Goal: Information Seeking & Learning: Learn about a topic

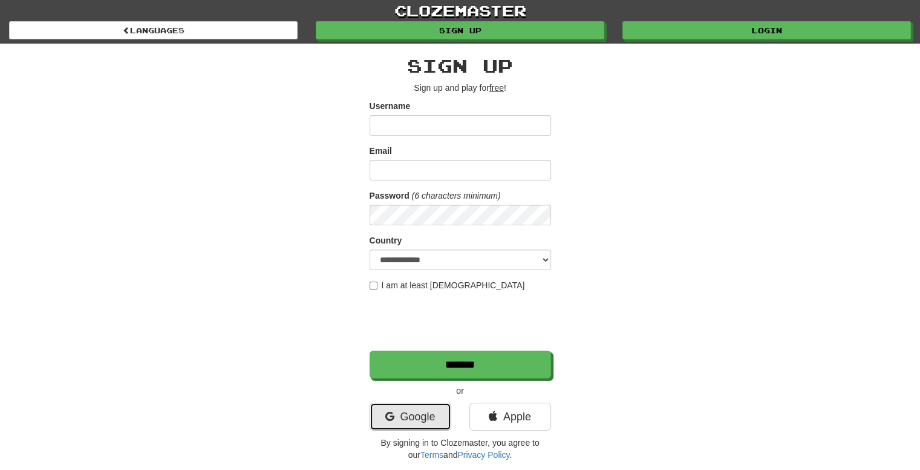
click at [414, 413] on link "Google" at bounding box center [411, 416] width 82 height 28
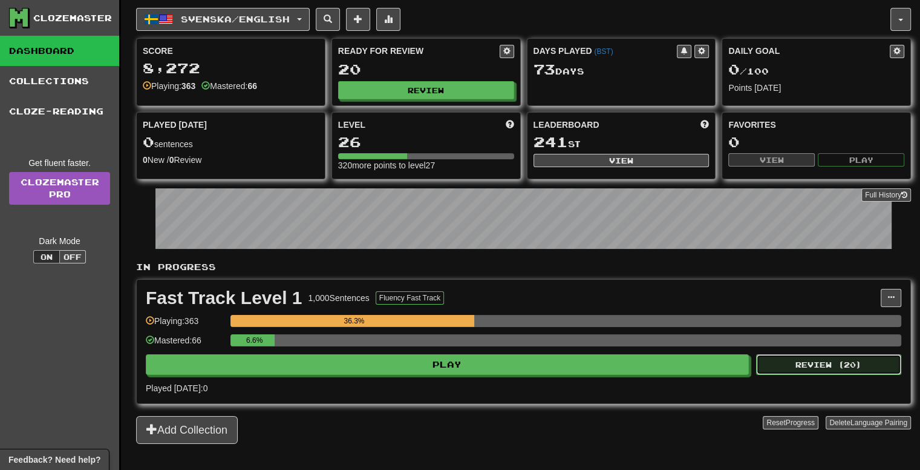
click at [813, 359] on button "Review ( 20 )" at bounding box center [828, 364] width 145 height 21
select select "**"
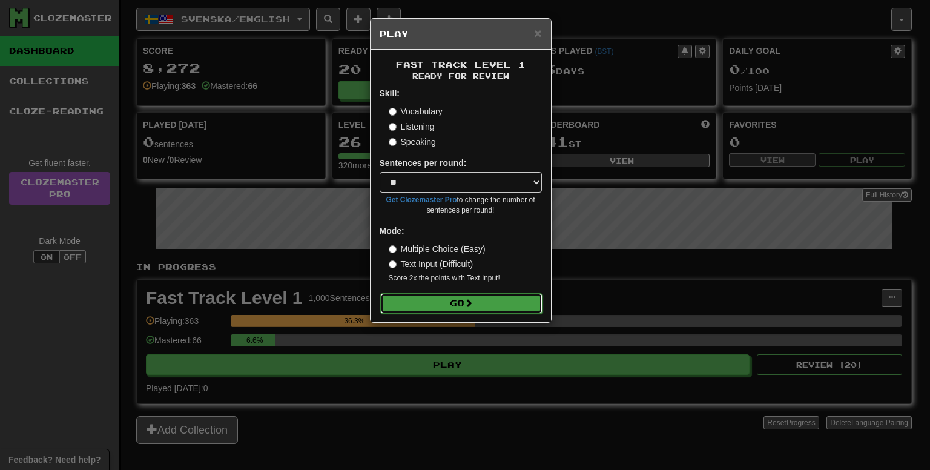
click at [459, 301] on button "Go" at bounding box center [461, 303] width 162 height 21
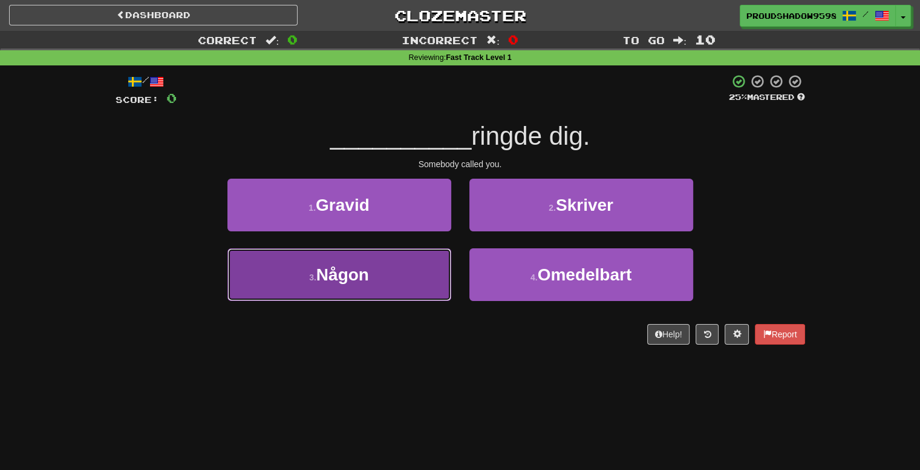
click at [421, 290] on button "3 . [GEOGRAPHIC_DATA]" at bounding box center [340, 274] width 224 height 53
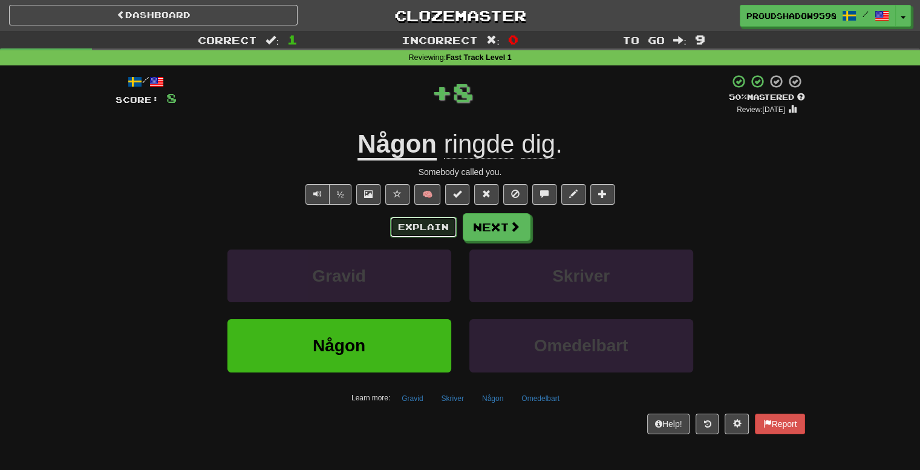
click at [424, 222] on button "Explain" at bounding box center [423, 227] width 67 height 21
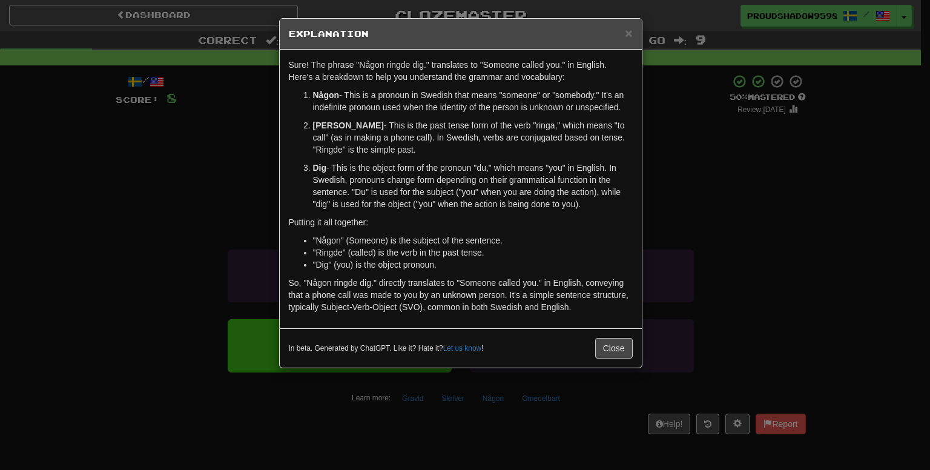
click at [683, 197] on div "× Explanation Sure! The phrase "Någon ringde dig." translates to "Someone calle…" at bounding box center [465, 235] width 930 height 470
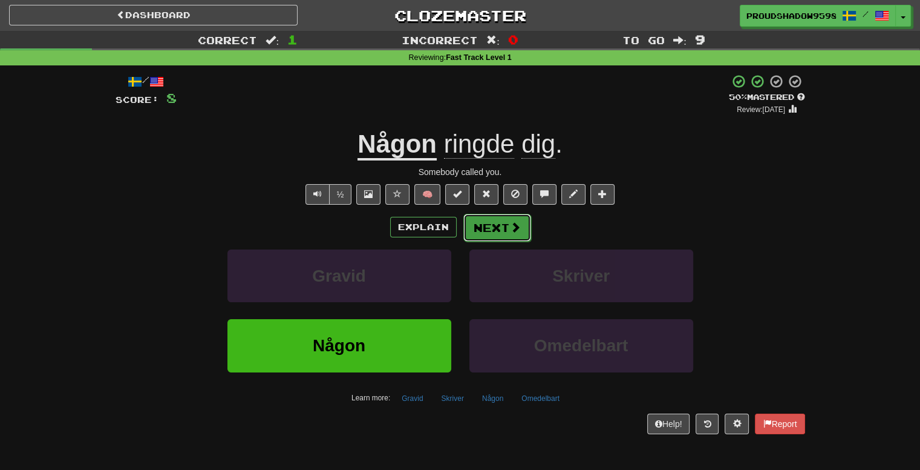
click at [481, 230] on button "Next" at bounding box center [498, 228] width 68 height 28
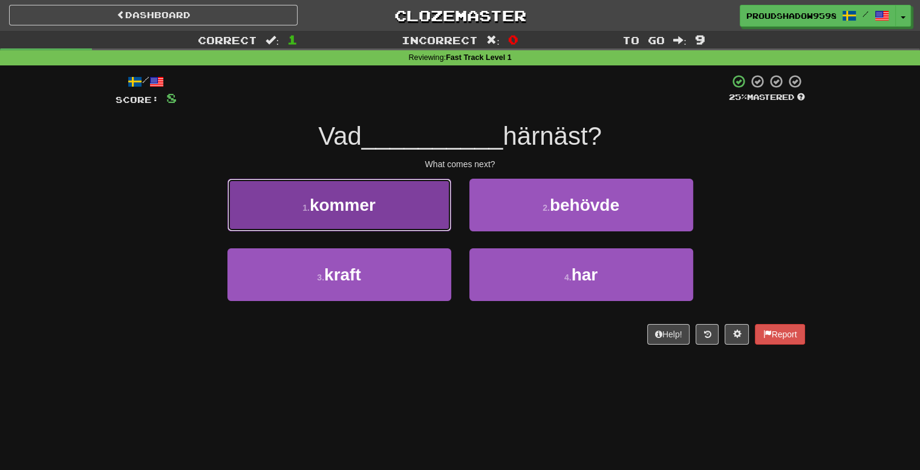
click at [397, 212] on button "1 . kommer" at bounding box center [340, 205] width 224 height 53
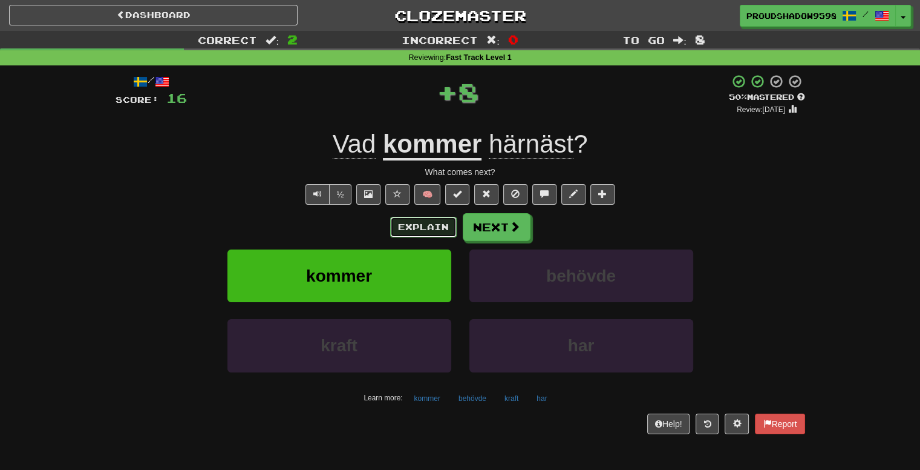
click at [436, 231] on button "Explain" at bounding box center [423, 227] width 67 height 21
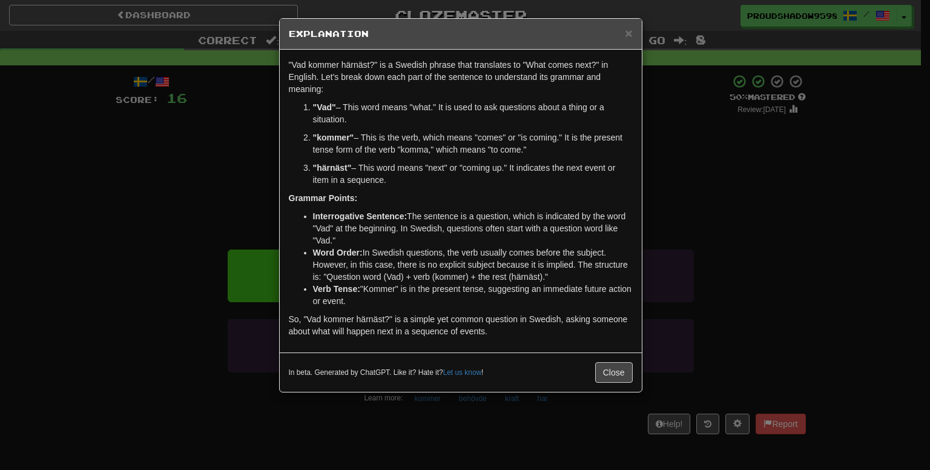
click at [692, 202] on div "× Explanation "Vad kommer härnäst?" is a Swedish phrase that translates to "Wha…" at bounding box center [465, 235] width 930 height 470
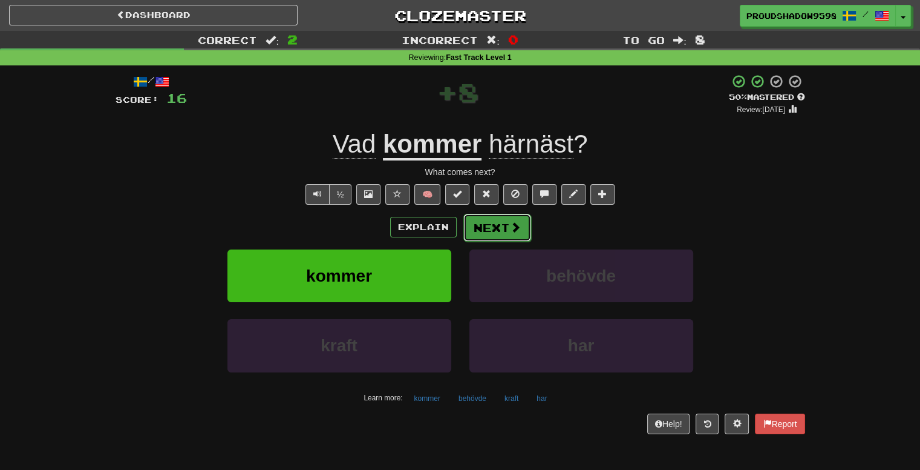
click at [484, 231] on button "Next" at bounding box center [498, 228] width 68 height 28
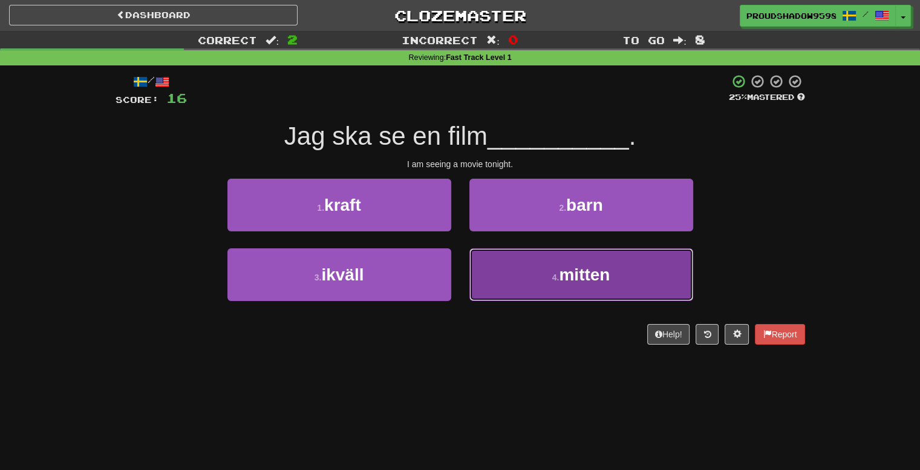
click at [494, 269] on button "4 . mitten" at bounding box center [582, 274] width 224 height 53
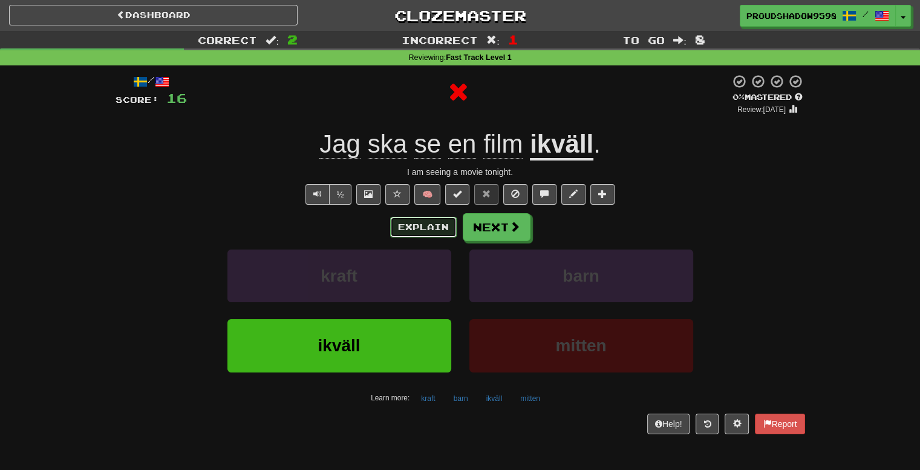
click at [433, 221] on button "Explain" at bounding box center [423, 227] width 67 height 21
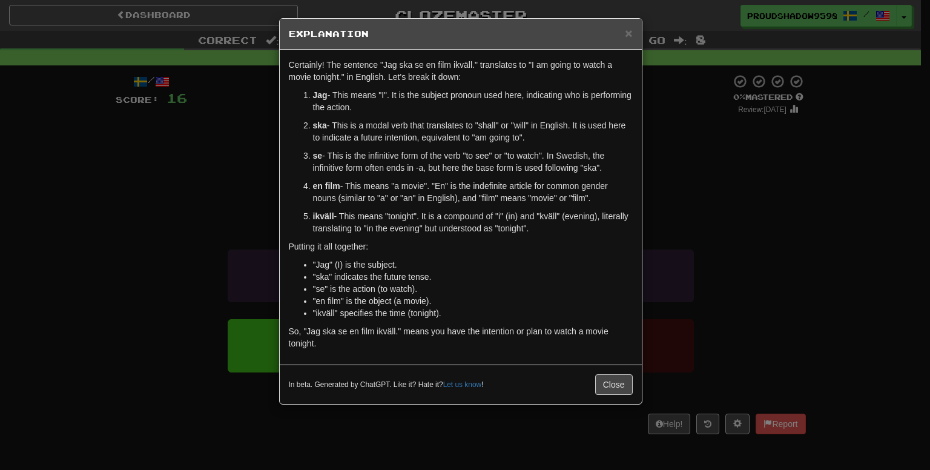
click at [680, 197] on div "× Explanation Certainly! The sentence "Jag ska se en film ikväll." translates t…" at bounding box center [465, 235] width 930 height 470
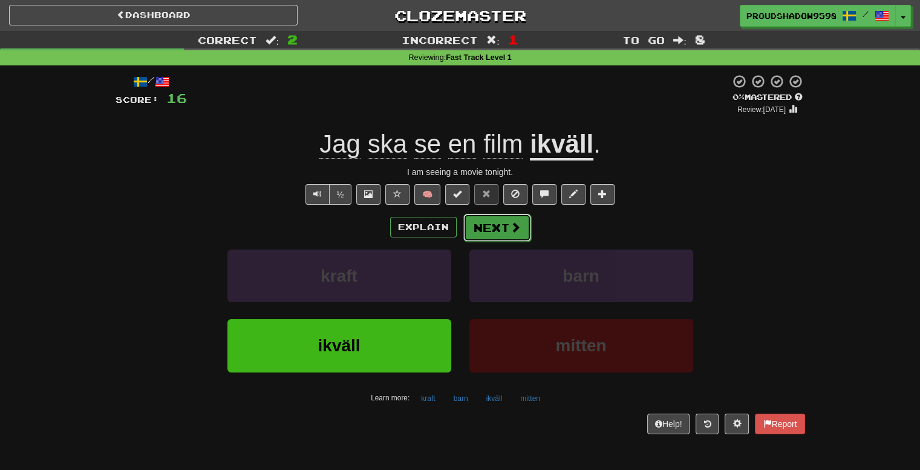
click at [480, 225] on button "Next" at bounding box center [498, 228] width 68 height 28
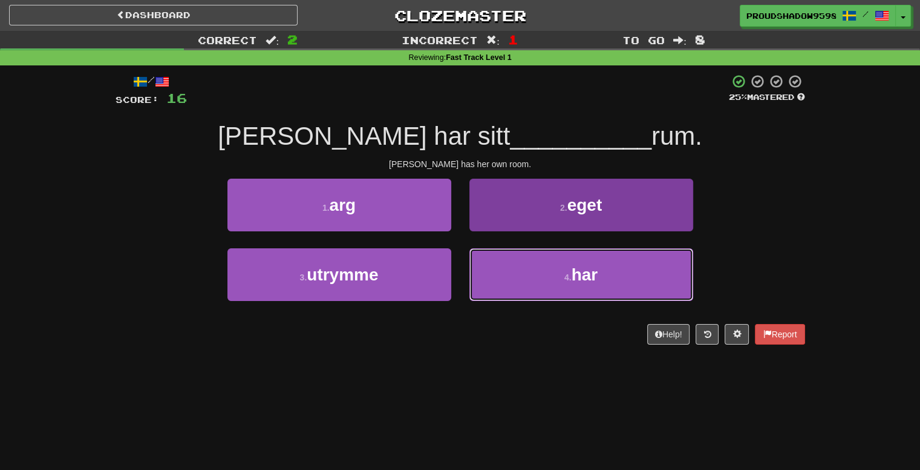
click at [503, 284] on button "4 . har" at bounding box center [582, 274] width 224 height 53
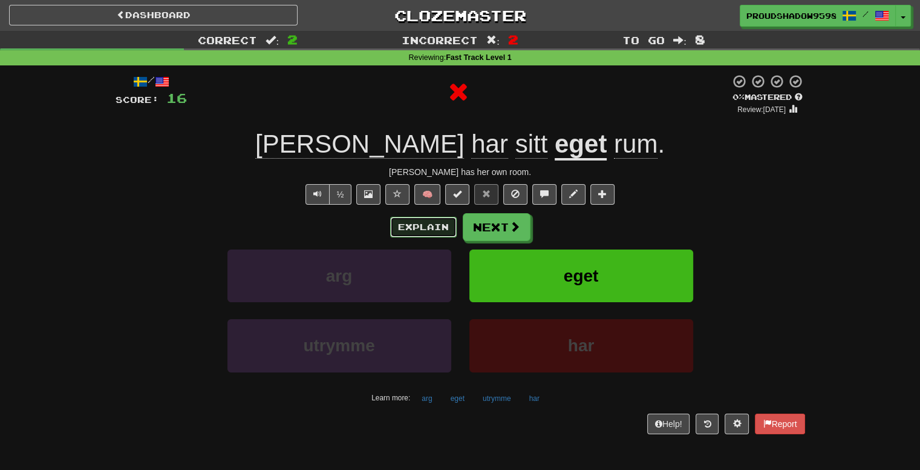
click at [428, 219] on button "Explain" at bounding box center [423, 227] width 67 height 21
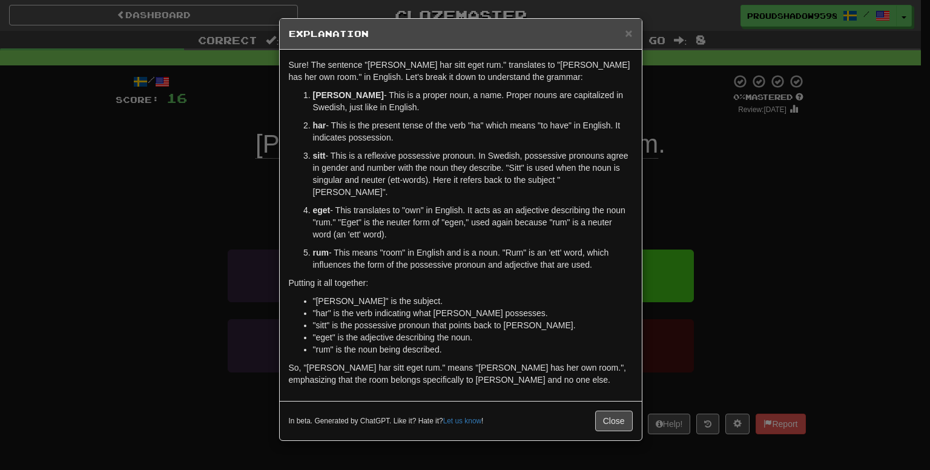
click at [676, 205] on div "× Explanation Sure! The sentence "Sarah har sitt eget rum." translates to "Sara…" at bounding box center [465, 235] width 930 height 470
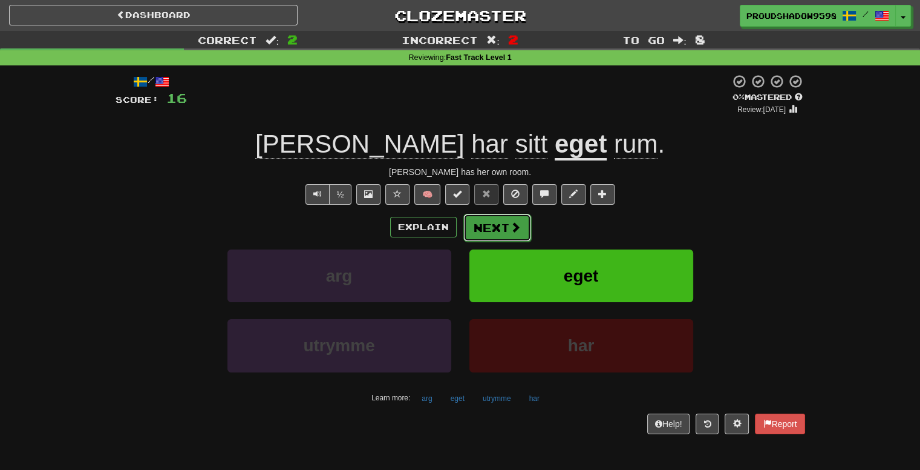
click at [505, 223] on button "Next" at bounding box center [498, 228] width 68 height 28
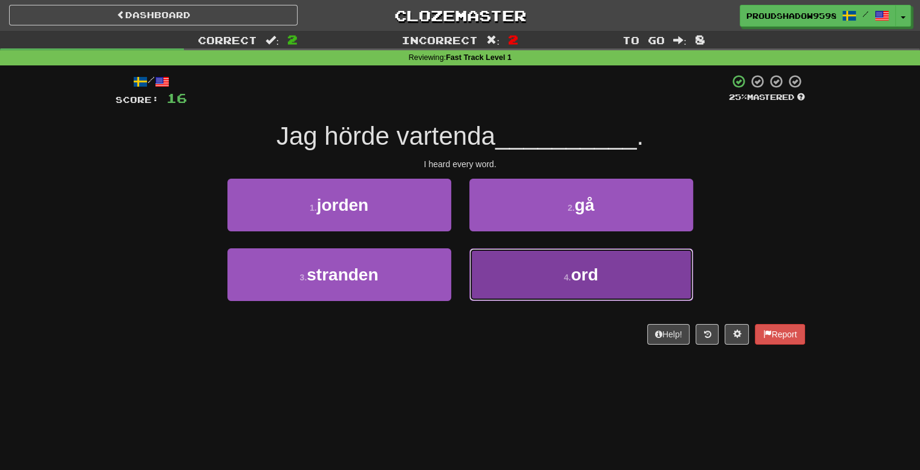
click at [516, 291] on button "4 . ord" at bounding box center [582, 274] width 224 height 53
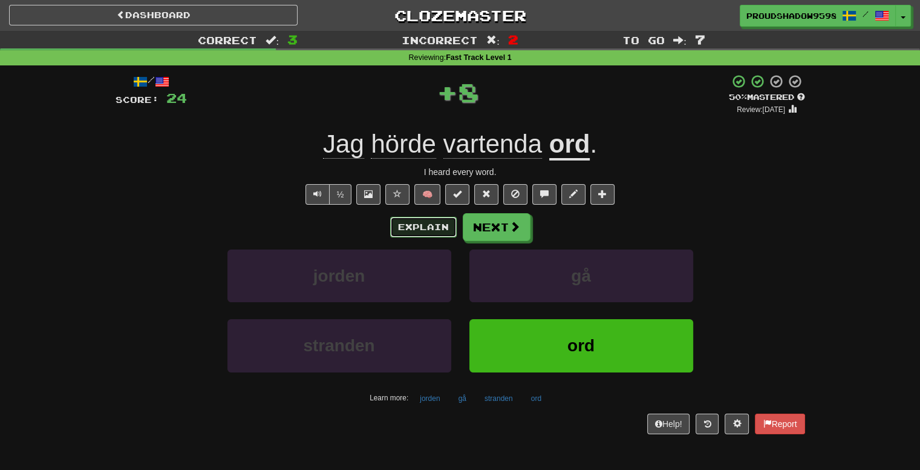
click at [430, 229] on button "Explain" at bounding box center [423, 227] width 67 height 21
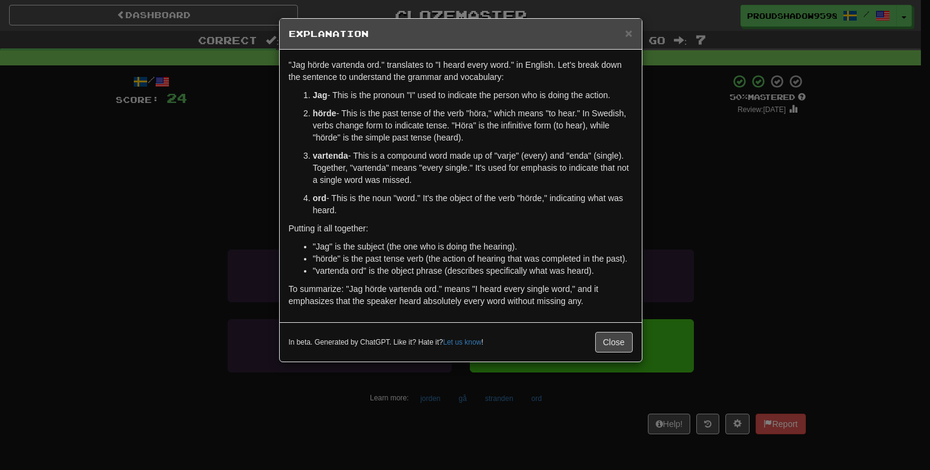
click at [700, 174] on div "× Explanation "Jag hörde vartenda ord." translates to "I heard every word." in …" at bounding box center [465, 235] width 930 height 470
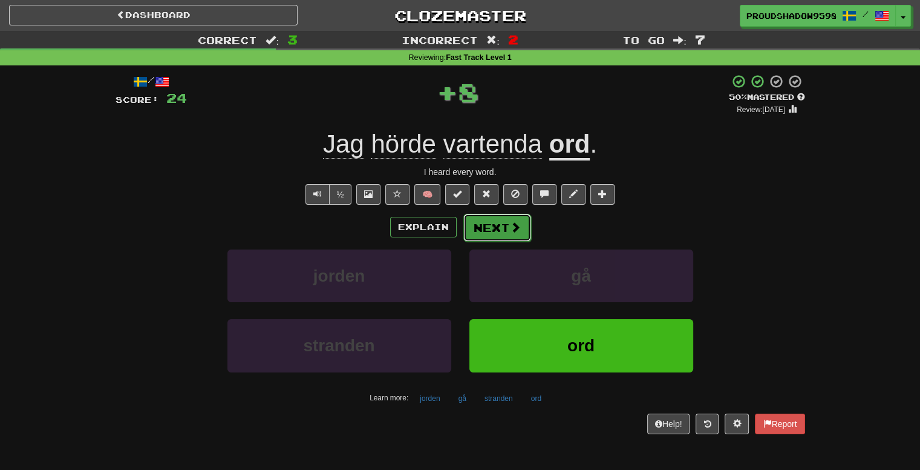
click at [502, 231] on button "Next" at bounding box center [498, 228] width 68 height 28
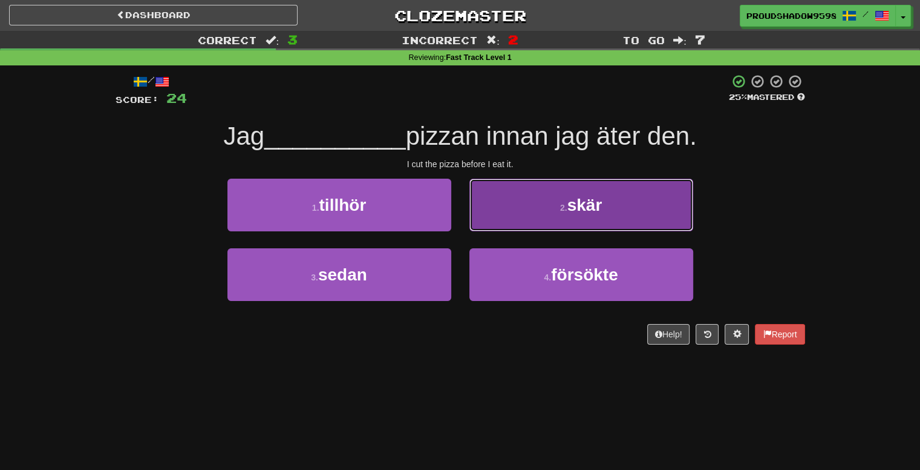
click at [494, 216] on button "2 . skär" at bounding box center [582, 205] width 224 height 53
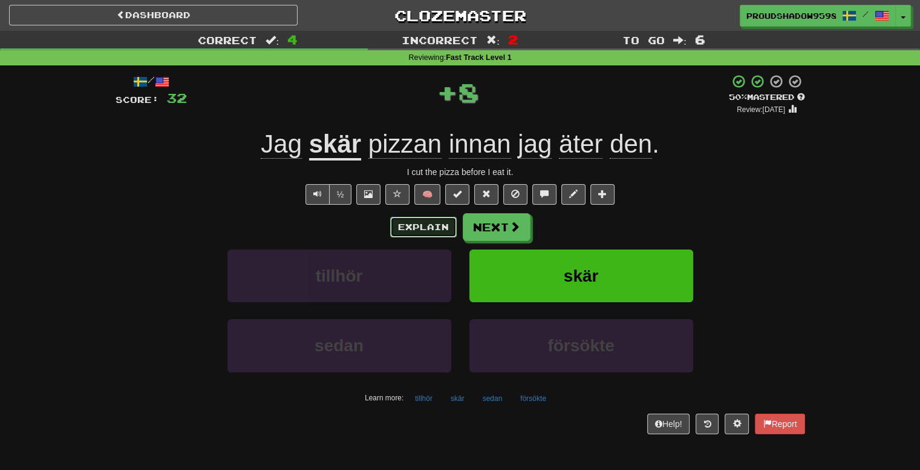
click at [400, 232] on button "Explain" at bounding box center [423, 227] width 67 height 21
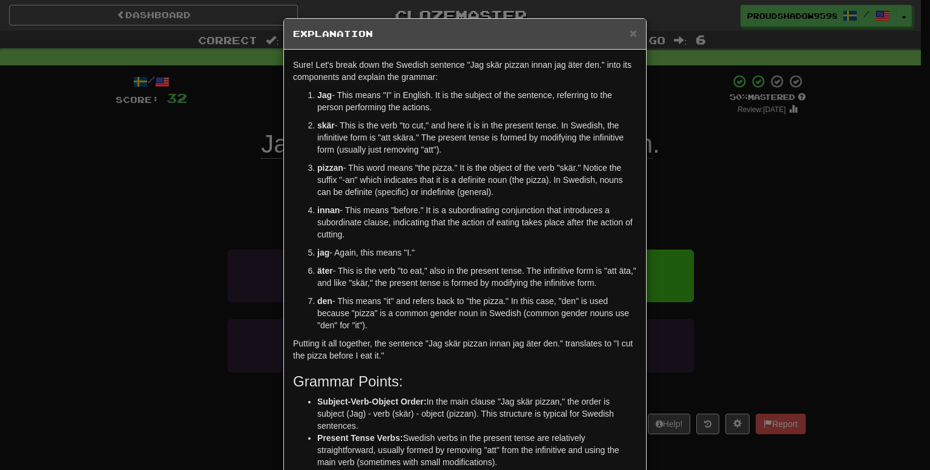
click at [687, 165] on div "× Explanation Sure! Let's break down the Swedish sentence "Jag skär pizzan inna…" at bounding box center [465, 235] width 930 height 470
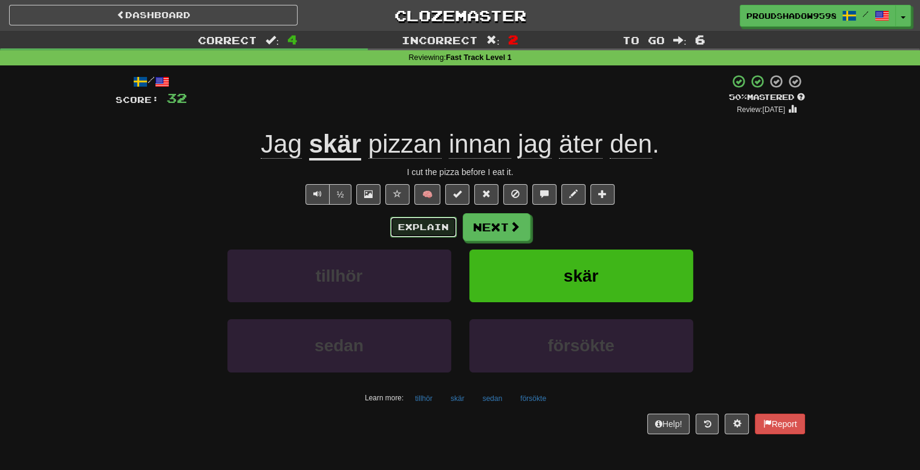
click at [429, 225] on button "Explain" at bounding box center [423, 227] width 67 height 21
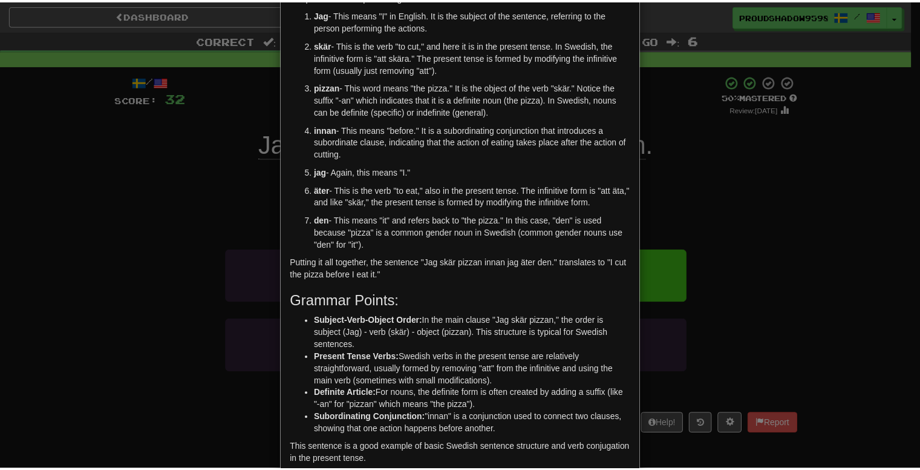
scroll to position [149, 0]
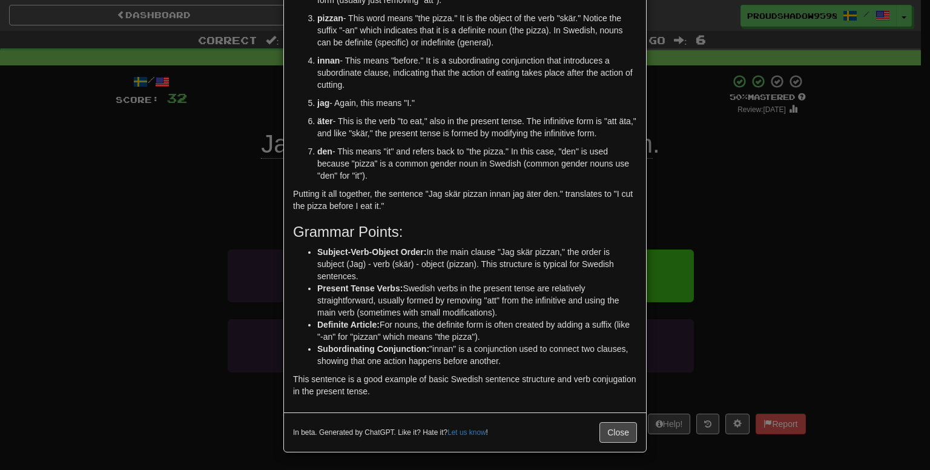
click at [675, 189] on div "× Explanation Sure! Let's break down the Swedish sentence "Jag skär pizzan inna…" at bounding box center [465, 235] width 930 height 470
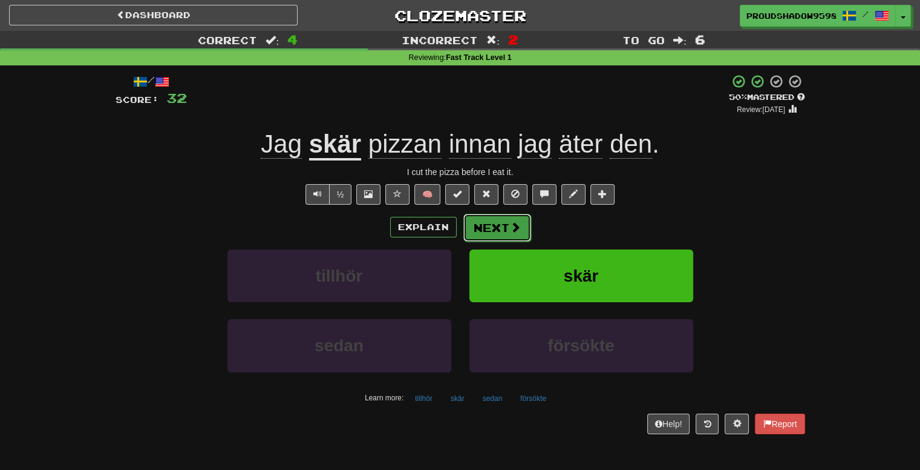
click at [514, 221] on span at bounding box center [515, 226] width 11 height 11
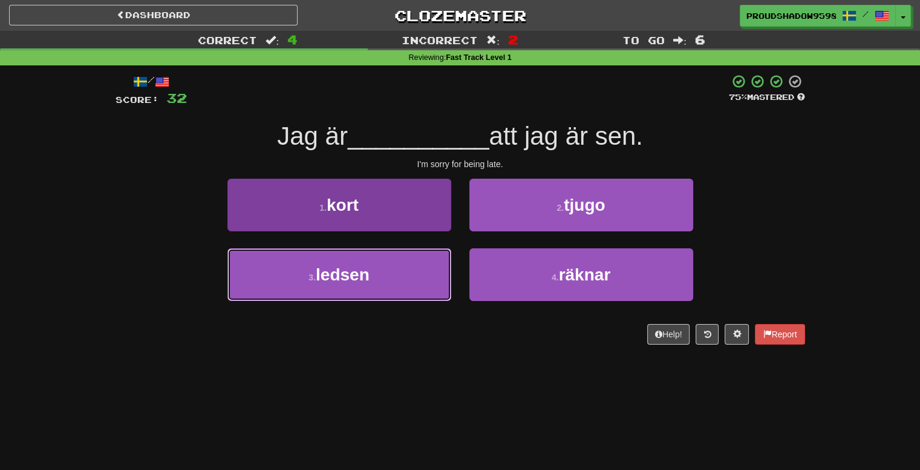
click at [414, 266] on button "3 . ledsen" at bounding box center [340, 274] width 224 height 53
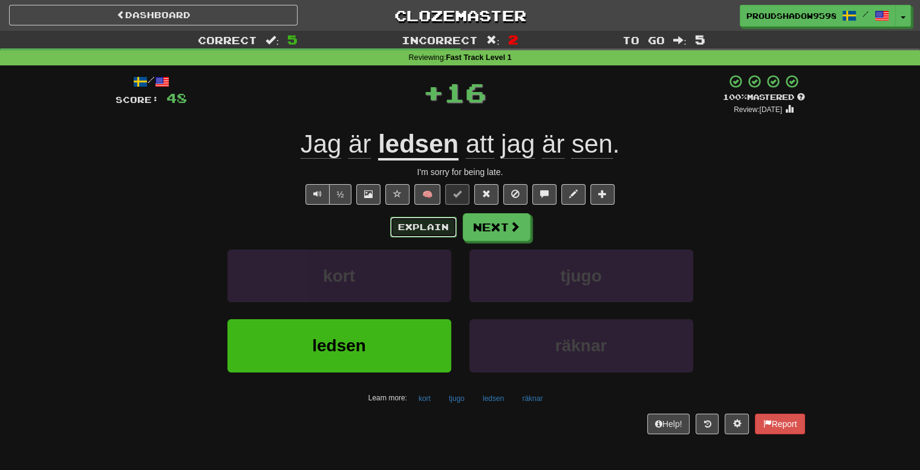
click at [427, 223] on button "Explain" at bounding box center [423, 227] width 67 height 21
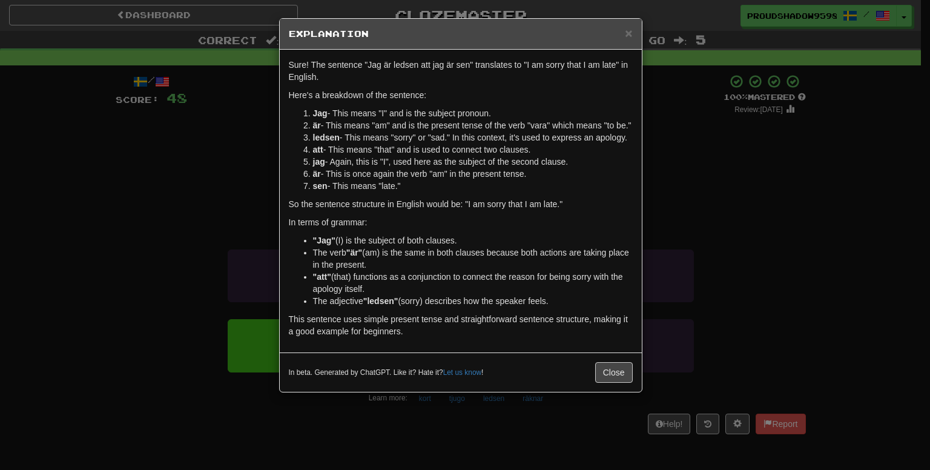
click at [691, 186] on div "× Explanation Sure! The sentence "Jag är ledsen att jag är sen" translates to "…" at bounding box center [465, 235] width 930 height 470
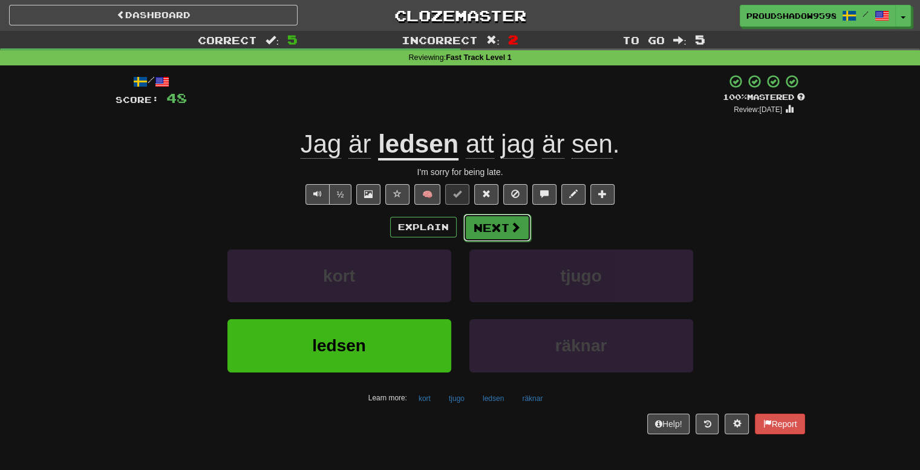
click at [471, 228] on button "Next" at bounding box center [498, 228] width 68 height 28
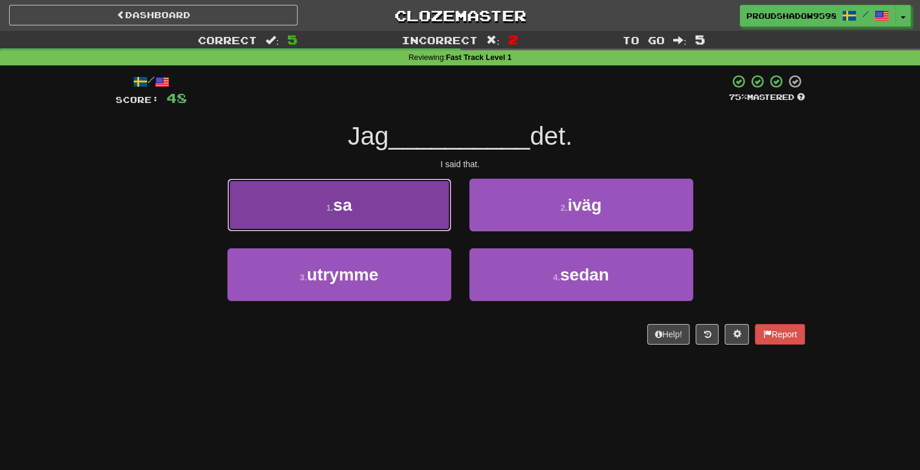
click at [438, 225] on button "1 . sa" at bounding box center [340, 205] width 224 height 53
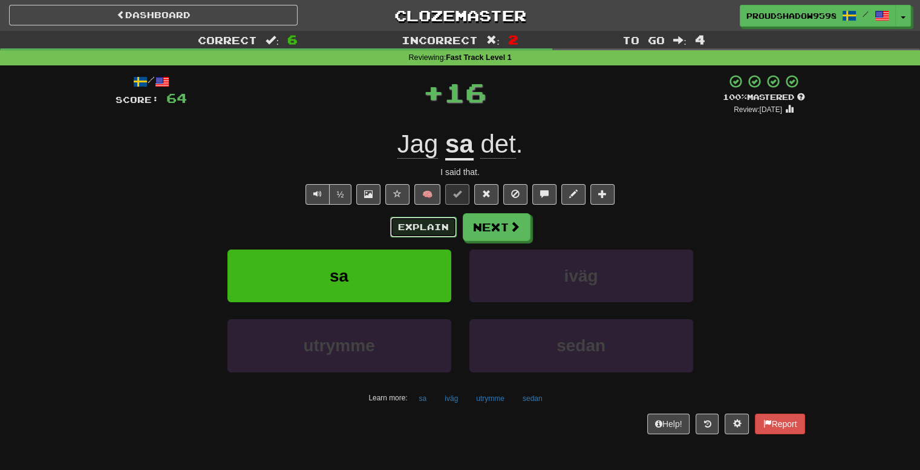
click at [435, 227] on button "Explain" at bounding box center [423, 227] width 67 height 21
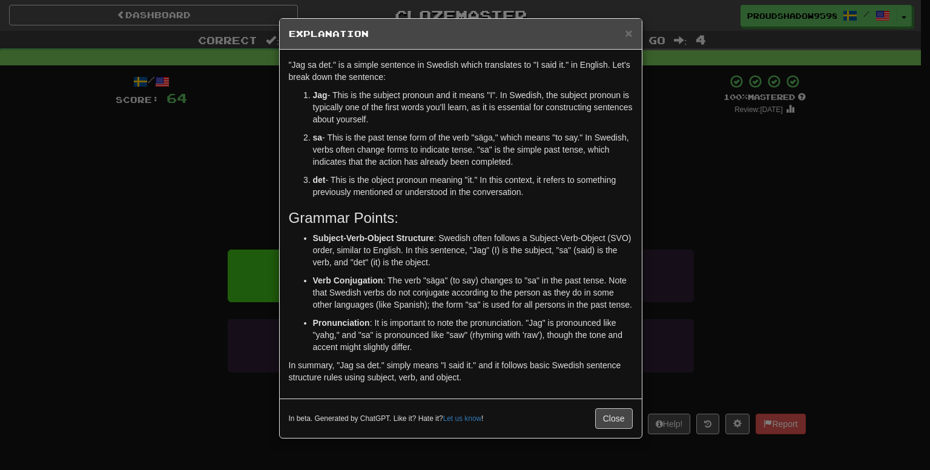
click at [644, 193] on div "× Explanation "Jag sa det." is a simple sentence in Swedish which translates to…" at bounding box center [465, 235] width 930 height 470
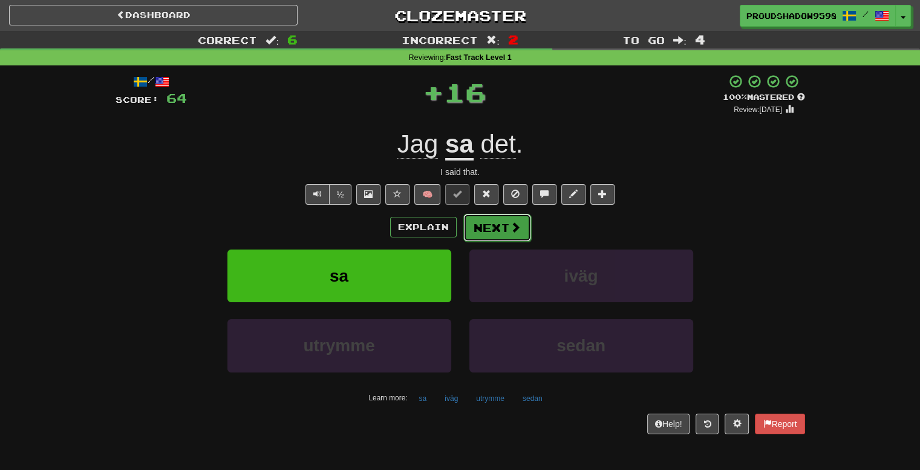
click at [494, 226] on button "Next" at bounding box center [498, 228] width 68 height 28
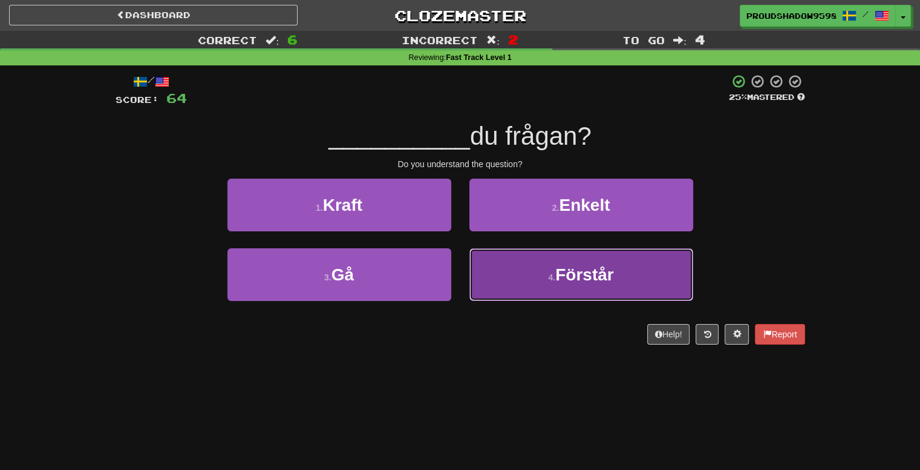
click at [494, 260] on button "4 . Förstår" at bounding box center [582, 274] width 224 height 53
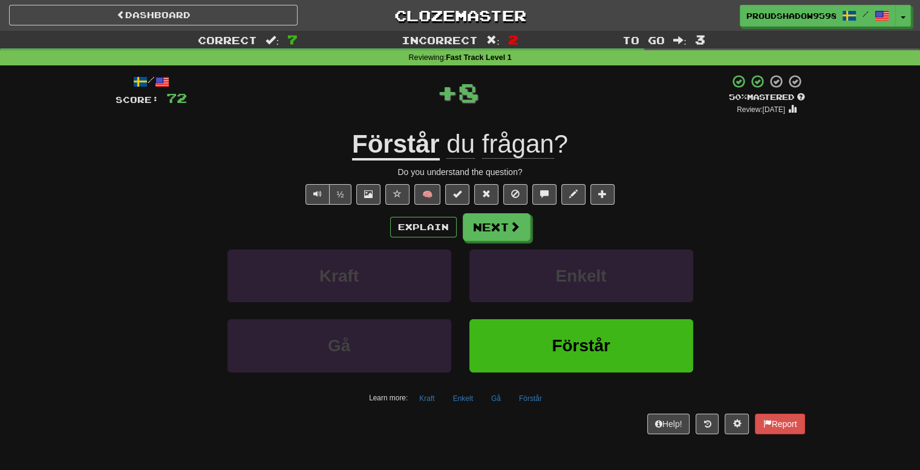
click at [438, 209] on div "/ Score: 72 + 8 50 % Mastered Review: 2025-08-30 Förstår du frågan ? Do you und…" at bounding box center [461, 253] width 690 height 359
click at [436, 219] on button "Explain" at bounding box center [423, 227] width 67 height 21
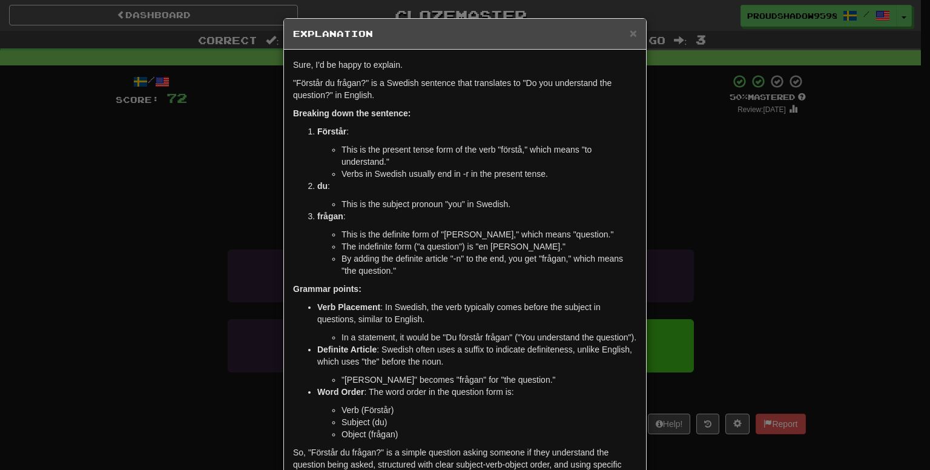
click at [700, 182] on div "× Explanation Sure, I'd be happy to explain. "Förstår du frågan?" is a Swedish …" at bounding box center [465, 235] width 930 height 470
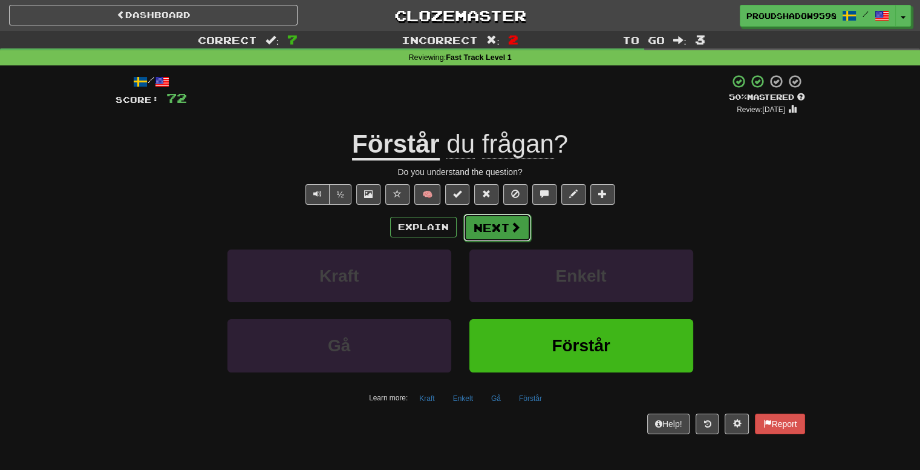
click at [494, 221] on button "Next" at bounding box center [498, 228] width 68 height 28
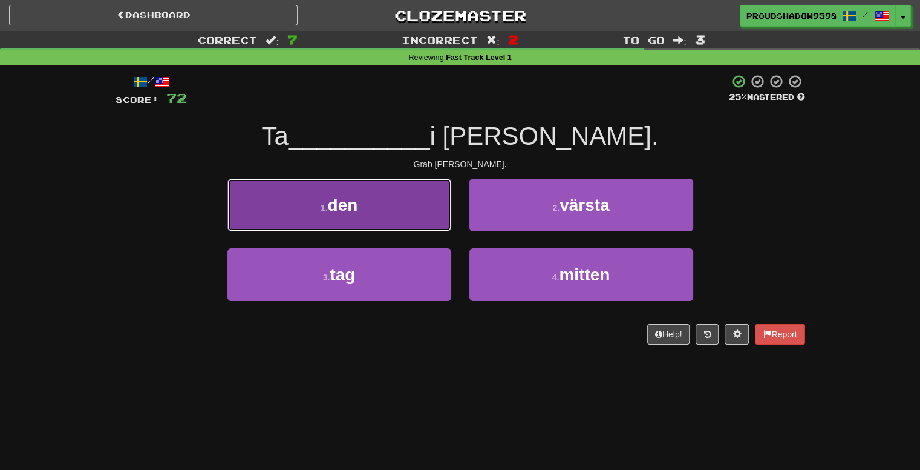
click at [401, 224] on button "1 . den" at bounding box center [340, 205] width 224 height 53
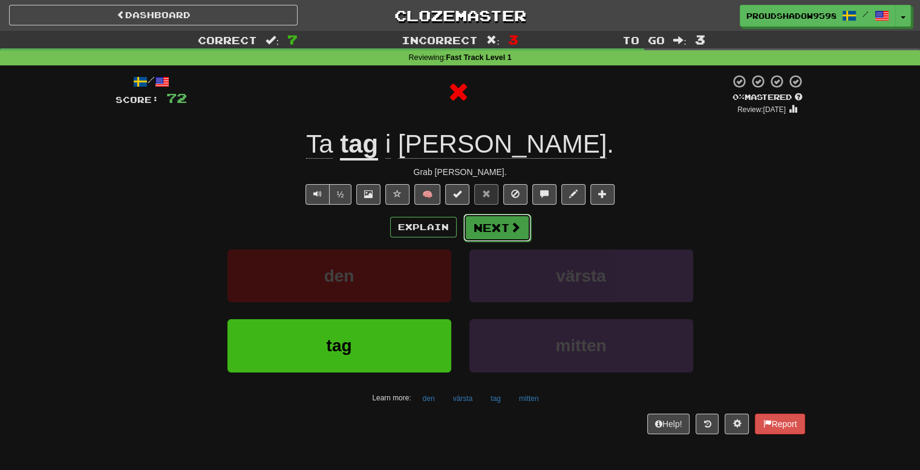
click at [487, 216] on button "Next" at bounding box center [498, 228] width 68 height 28
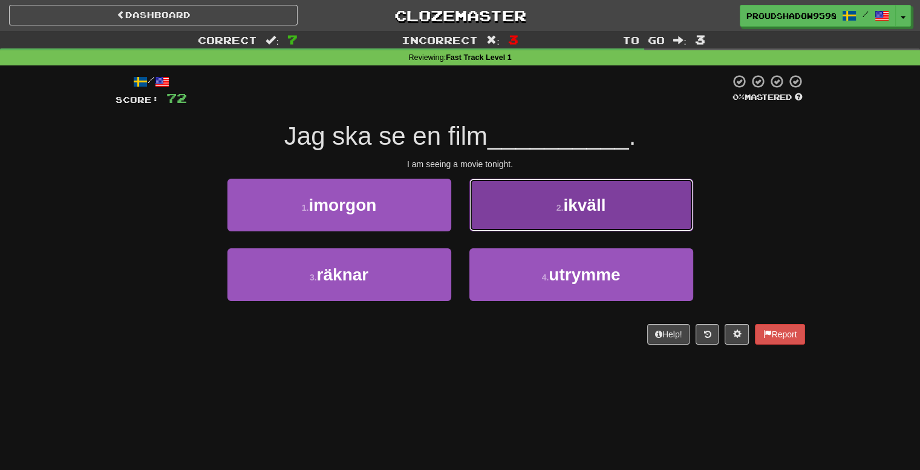
click at [487, 214] on button "2 . ikväll" at bounding box center [582, 205] width 224 height 53
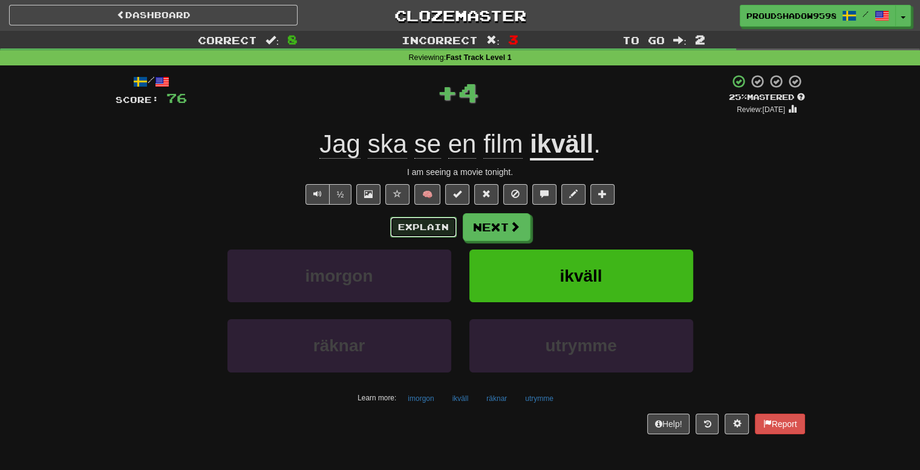
click at [432, 230] on button "Explain" at bounding box center [423, 227] width 67 height 21
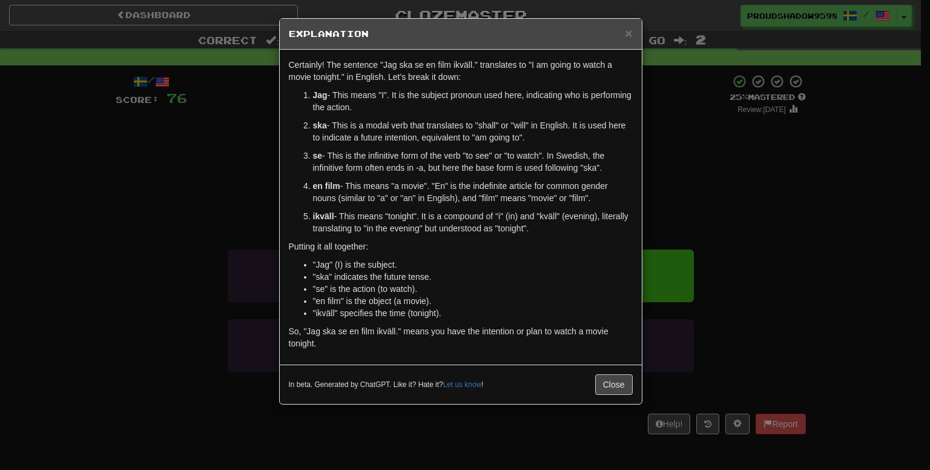
click at [689, 193] on div "× Explanation Certainly! The sentence "Jag ska se en film ikväll." translates t…" at bounding box center [465, 235] width 930 height 470
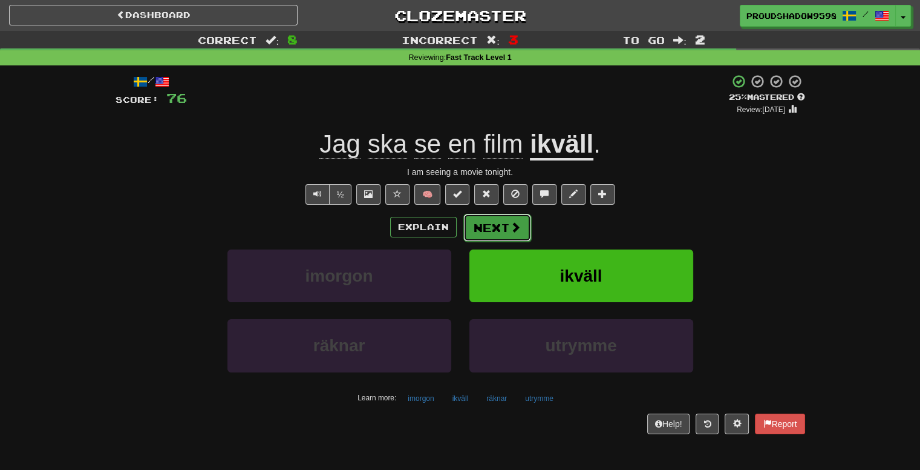
click at [505, 226] on button "Next" at bounding box center [498, 228] width 68 height 28
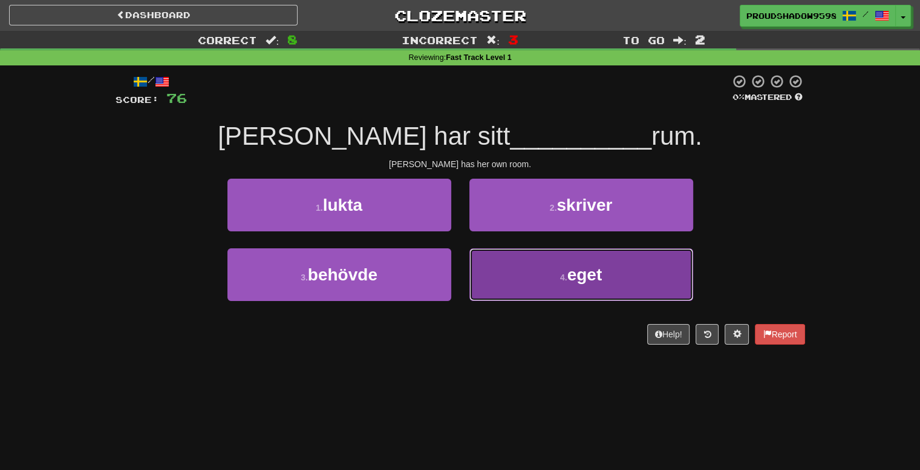
click at [491, 272] on button "4 . eget" at bounding box center [582, 274] width 224 height 53
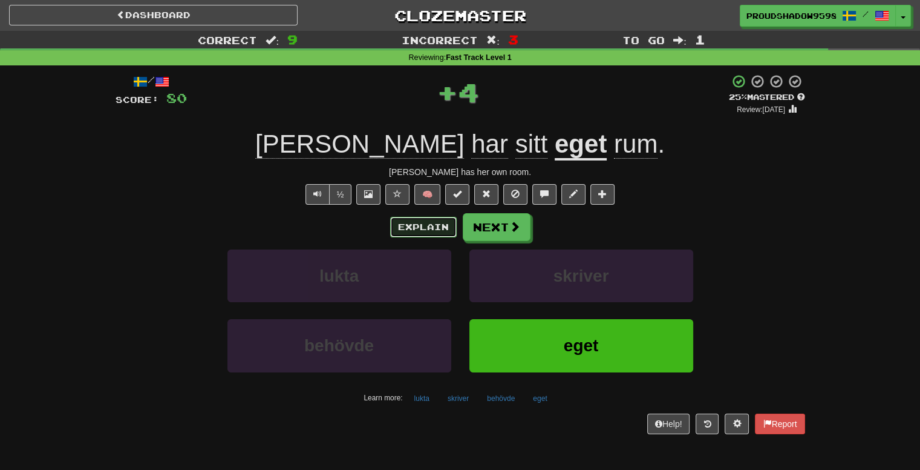
click at [438, 229] on button "Explain" at bounding box center [423, 227] width 67 height 21
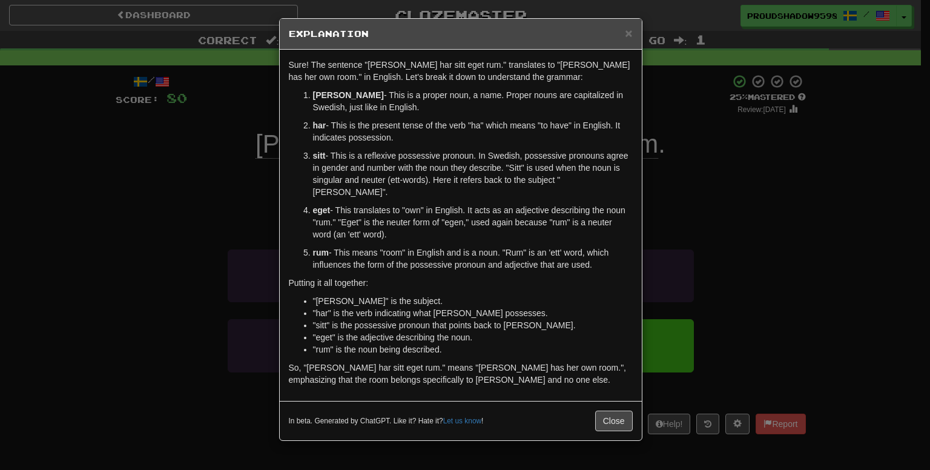
click at [731, 184] on div "× Explanation Sure! The sentence "Sarah har sitt eget rum." translates to "Sara…" at bounding box center [465, 235] width 930 height 470
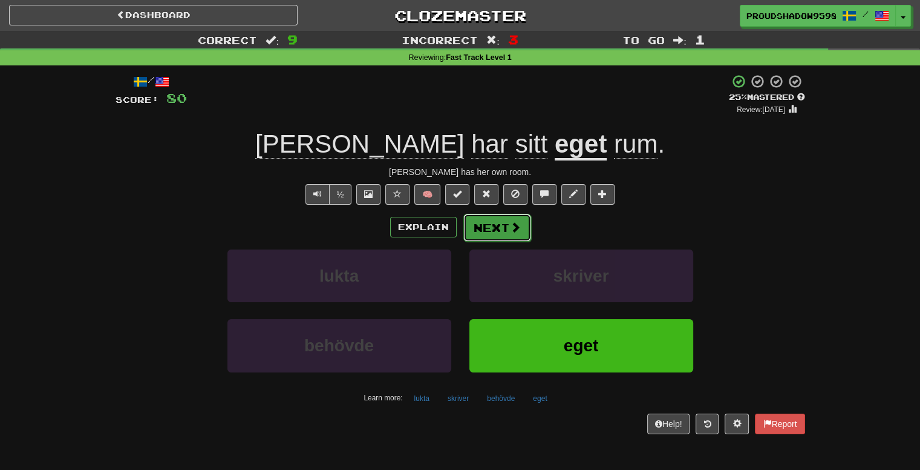
click at [479, 237] on button "Next" at bounding box center [498, 228] width 68 height 28
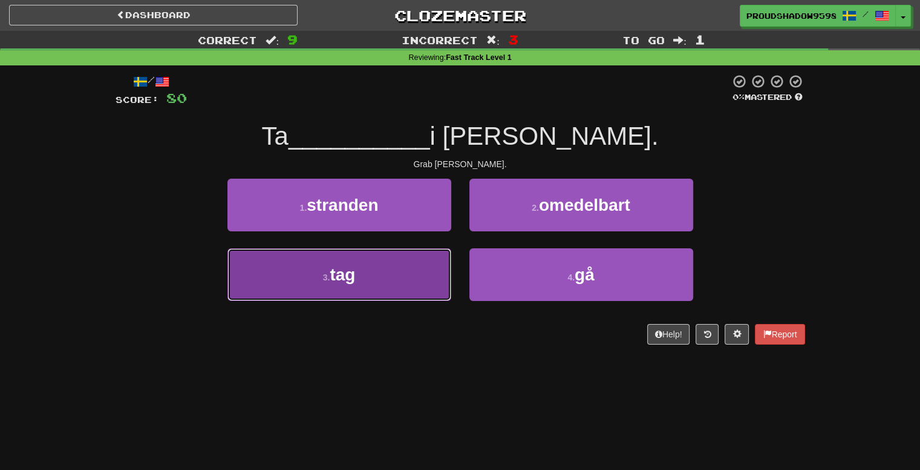
click at [414, 277] on button "3 . tag" at bounding box center [340, 274] width 224 height 53
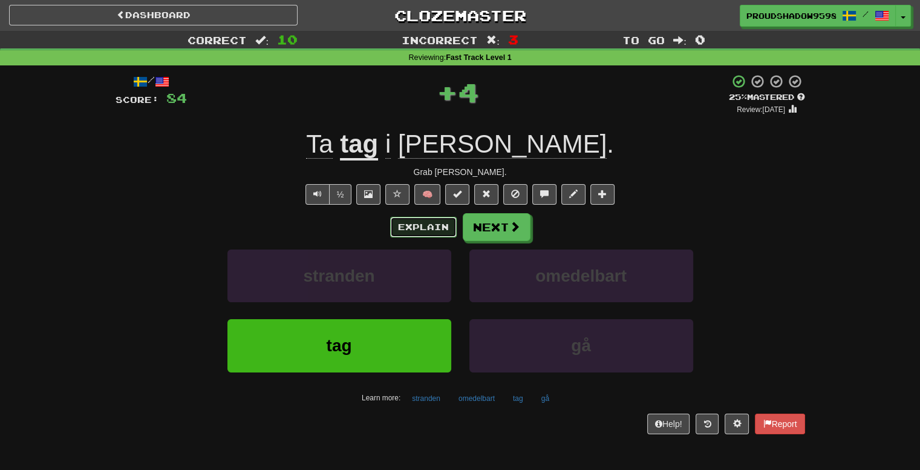
click at [438, 231] on button "Explain" at bounding box center [423, 227] width 67 height 21
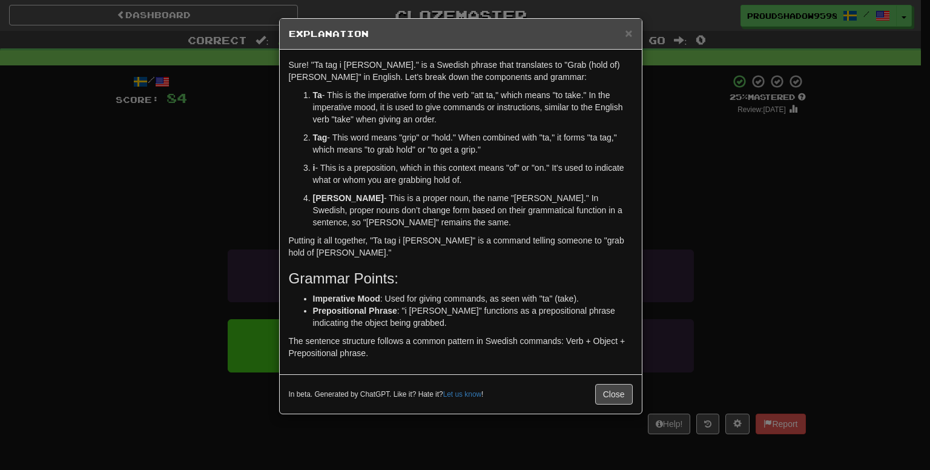
click at [715, 195] on div "× Explanation Sure! "Ta tag i Tom." is a Swedish phrase that translates to "Gra…" at bounding box center [465, 235] width 930 height 470
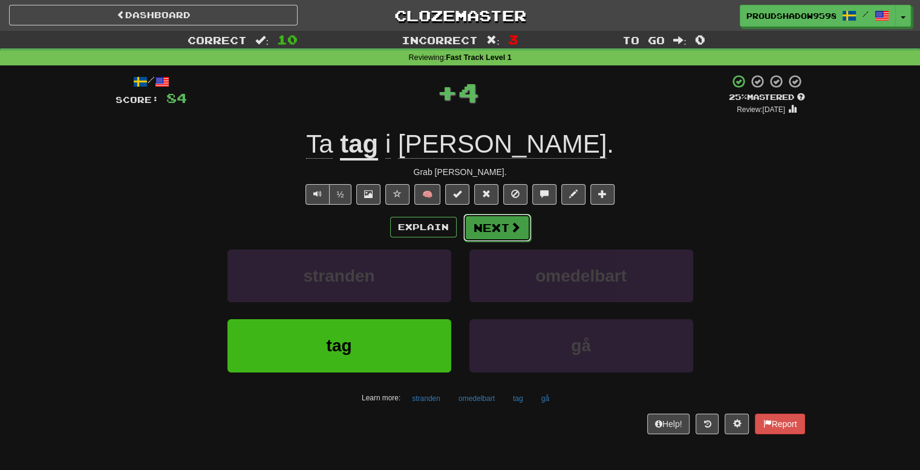
click at [511, 238] on button "Next" at bounding box center [498, 228] width 68 height 28
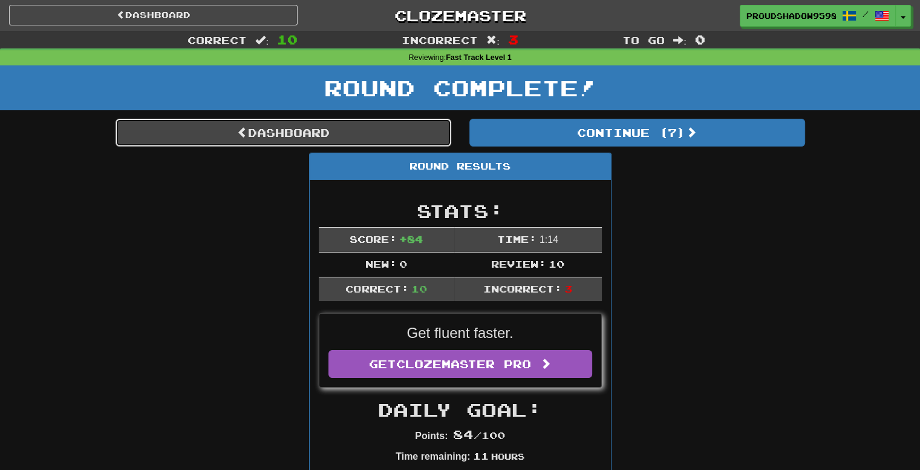
click at [428, 129] on link "Dashboard" at bounding box center [284, 133] width 336 height 28
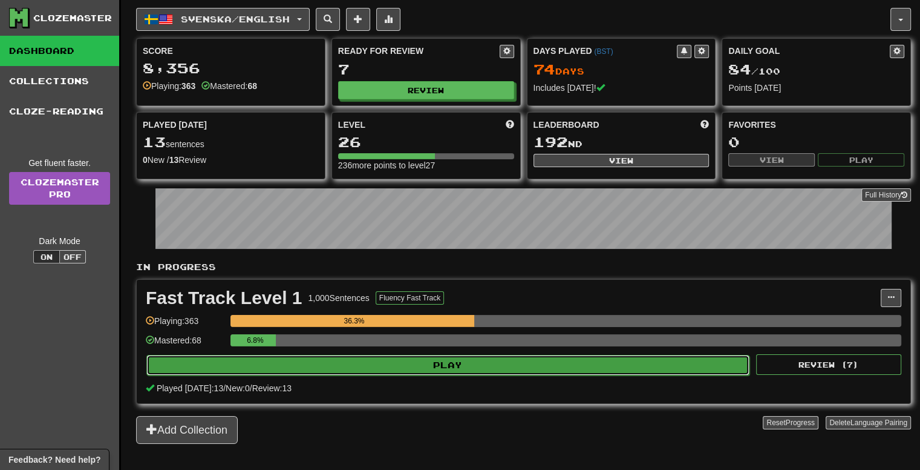
click at [457, 358] on button "Play" at bounding box center [447, 365] width 603 height 21
select select "**"
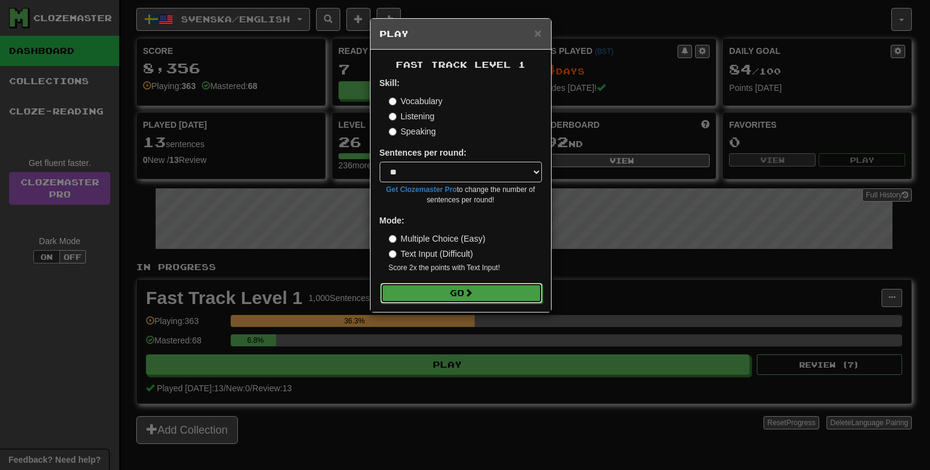
click at [472, 289] on span at bounding box center [468, 292] width 8 height 8
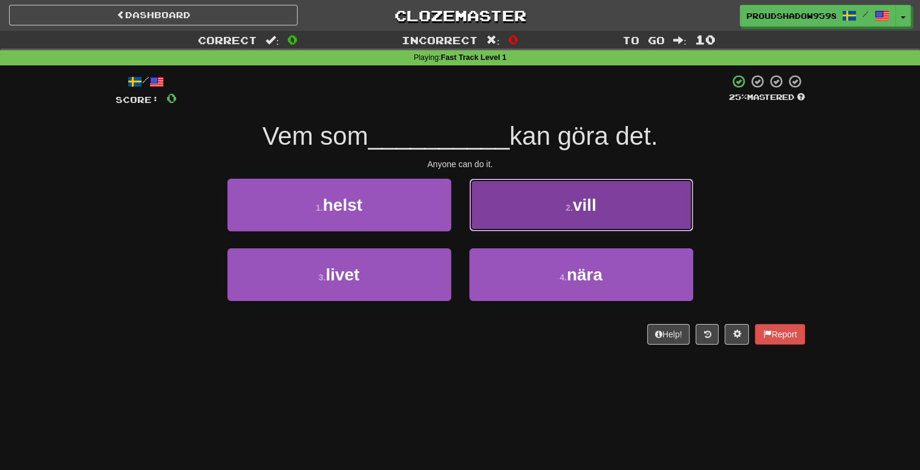
click at [487, 218] on button "2 . vill" at bounding box center [582, 205] width 224 height 53
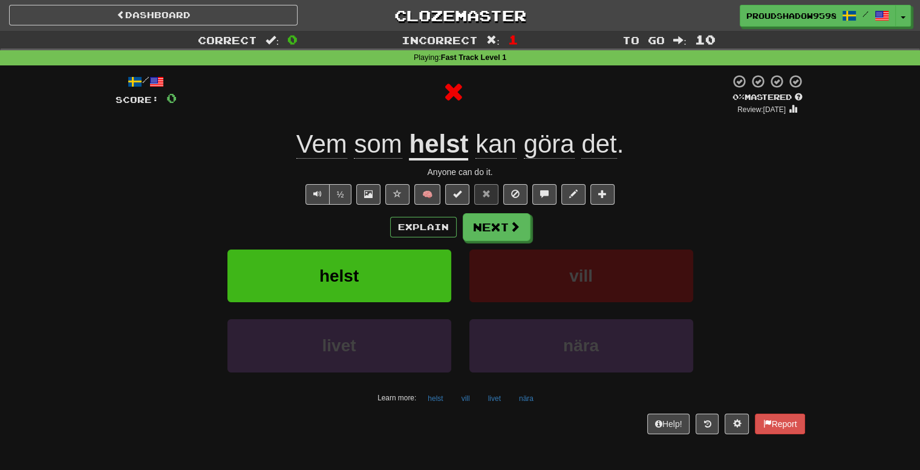
click at [413, 240] on div "Explain Next helst vill livet nära Learn more: helst vill livet nära" at bounding box center [461, 310] width 690 height 194
click at [419, 229] on button "Explain" at bounding box center [423, 227] width 67 height 21
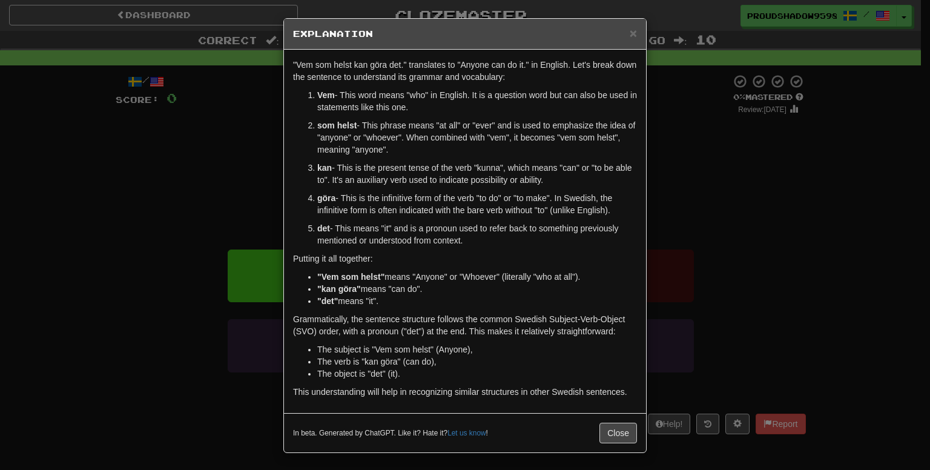
click at [671, 190] on div "× Explanation "Vem som helst kan göra det." translates to "Anyone can do it." i…" at bounding box center [465, 235] width 930 height 470
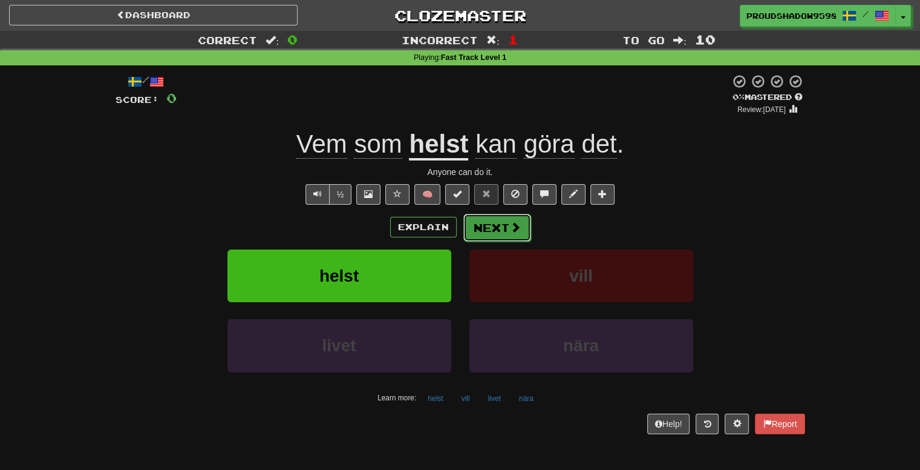
click at [499, 226] on button "Next" at bounding box center [498, 228] width 68 height 28
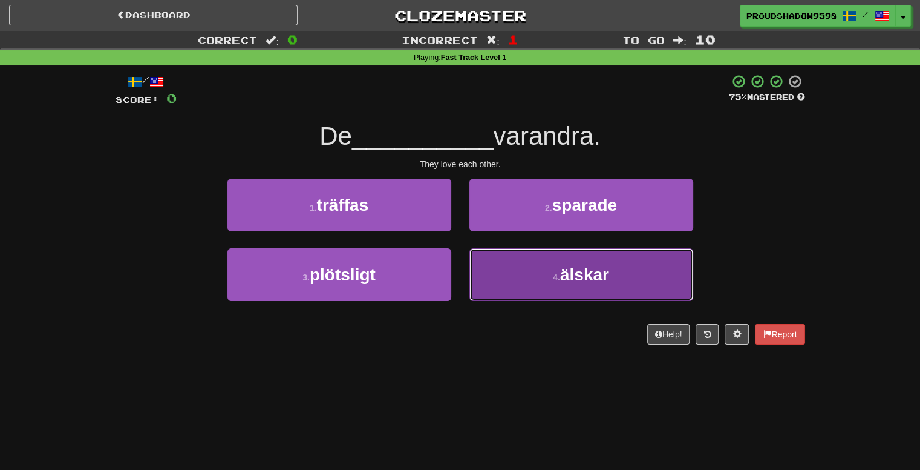
click at [518, 280] on button "4 . älskar" at bounding box center [582, 274] width 224 height 53
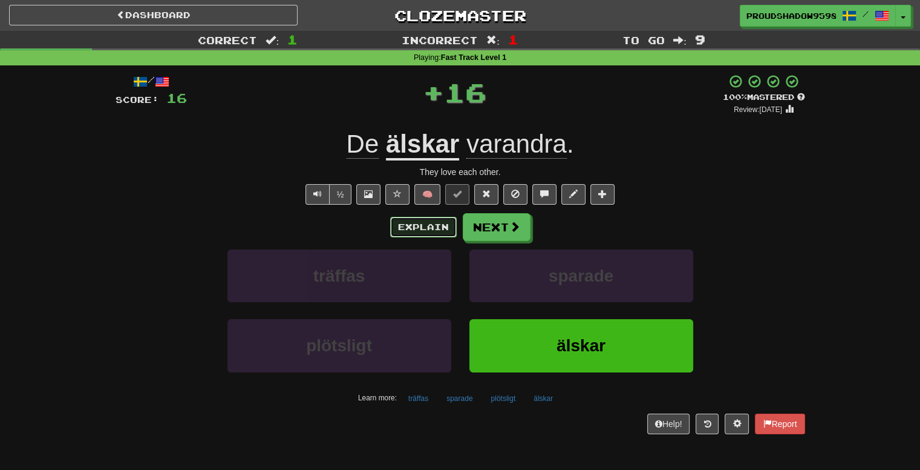
click at [427, 232] on button "Explain" at bounding box center [423, 227] width 67 height 21
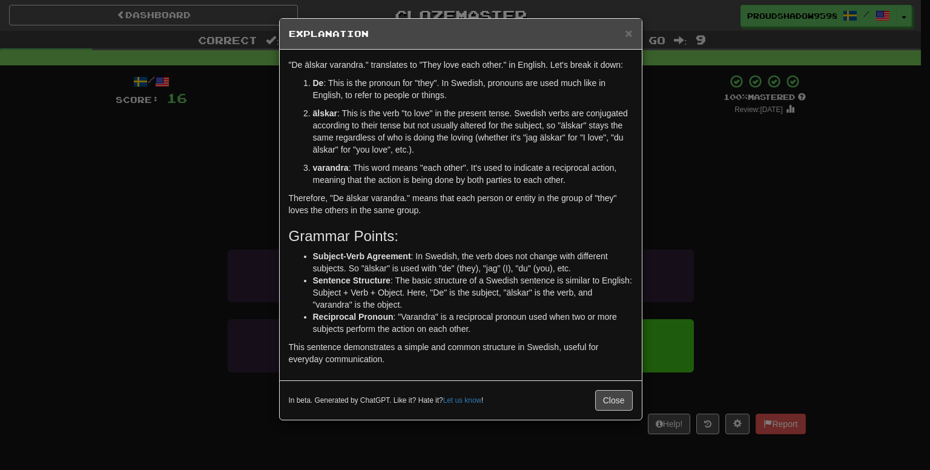
click at [665, 189] on div "× Explanation "De älskar varandra." translates to "They love each other." in En…" at bounding box center [465, 235] width 930 height 470
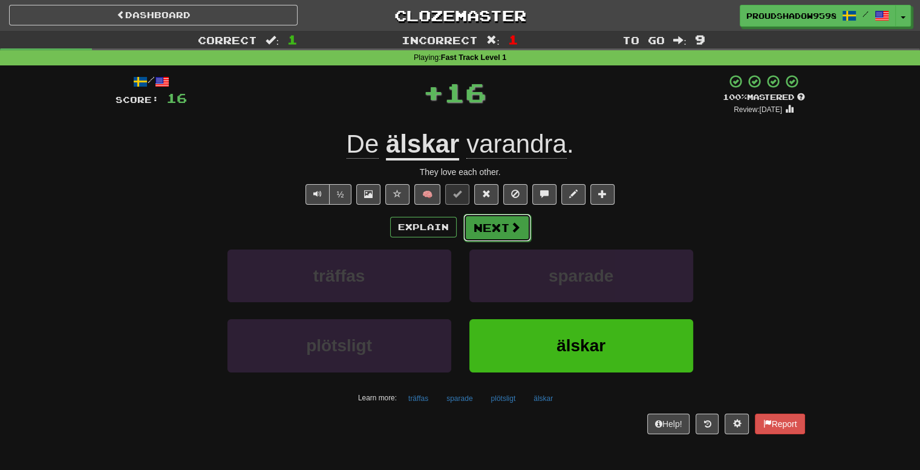
click at [512, 225] on span at bounding box center [515, 226] width 11 height 11
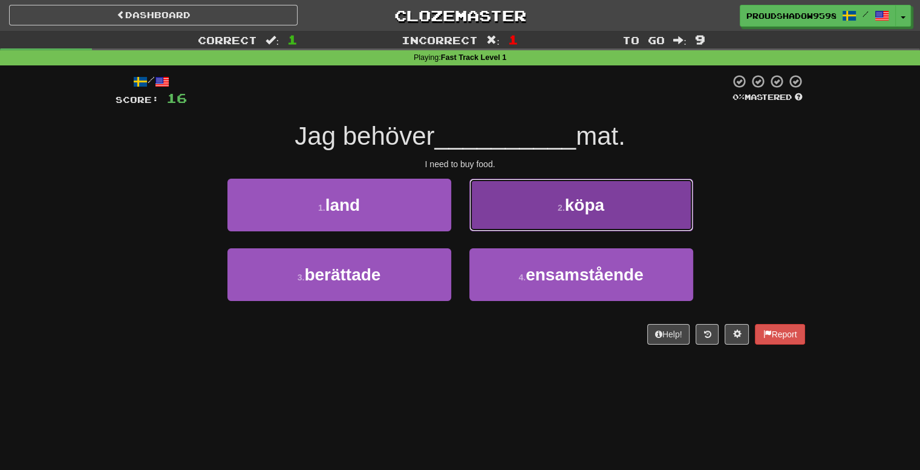
click at [506, 222] on button "2 . köpa" at bounding box center [582, 205] width 224 height 53
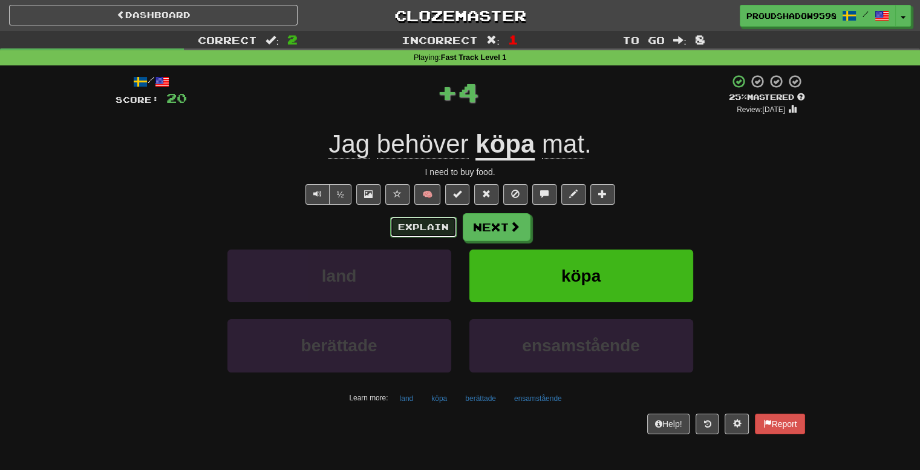
click at [427, 235] on button "Explain" at bounding box center [423, 227] width 67 height 21
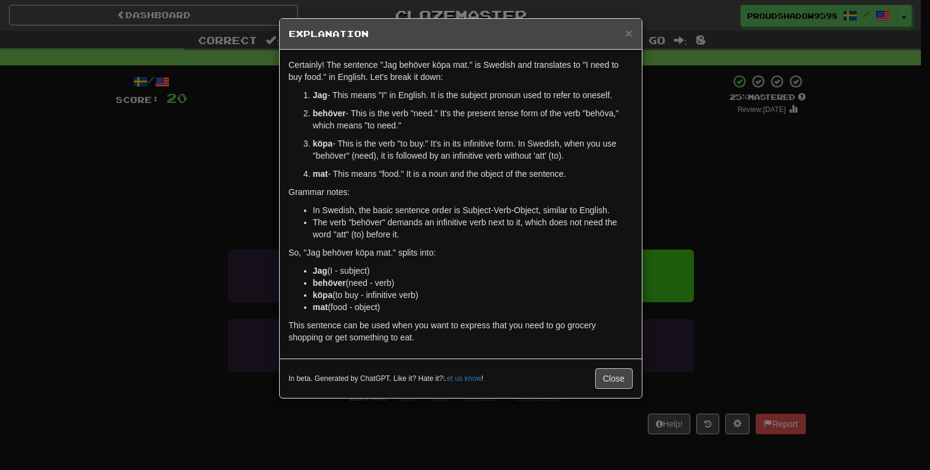
click at [695, 198] on div "× Explanation Certainly! The sentence "Jag behöver köpa mat." is Swedish and tr…" at bounding box center [465, 235] width 930 height 470
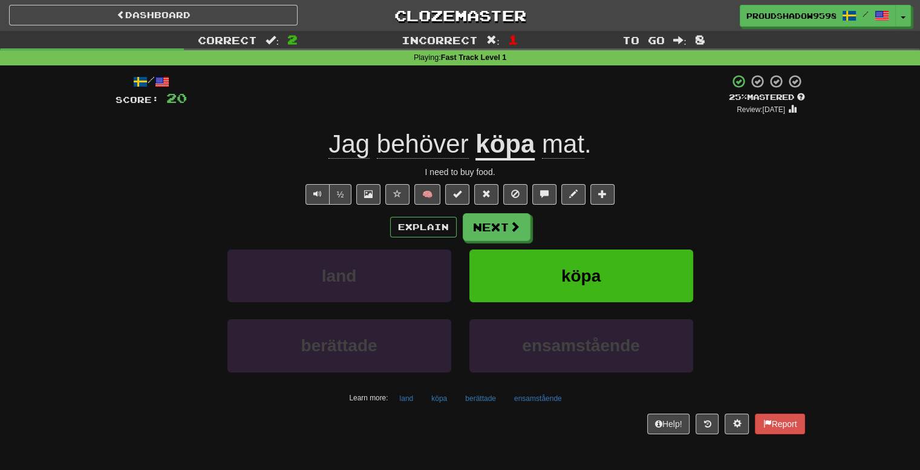
click at [384, 235] on div "Explain Next" at bounding box center [461, 227] width 690 height 28
click at [427, 222] on button "Explain" at bounding box center [423, 227] width 67 height 21
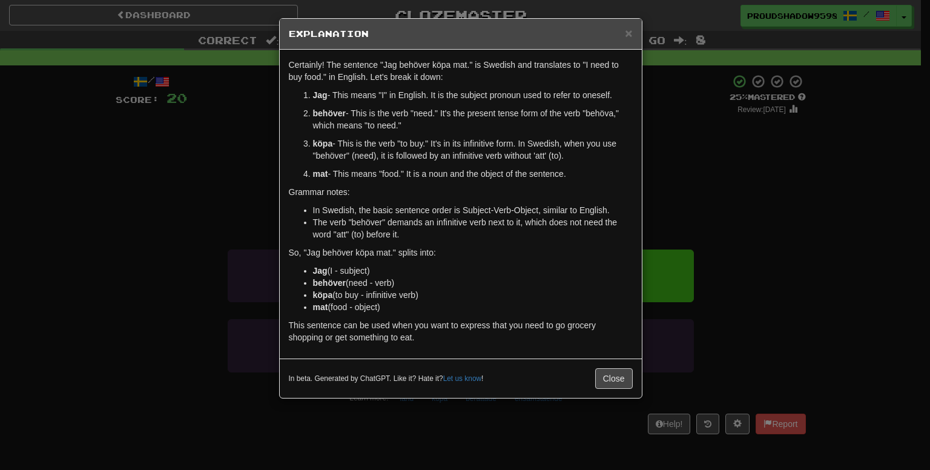
click at [663, 228] on div "× Explanation Certainly! The sentence "Jag behöver köpa mat." is Swedish and tr…" at bounding box center [465, 235] width 930 height 470
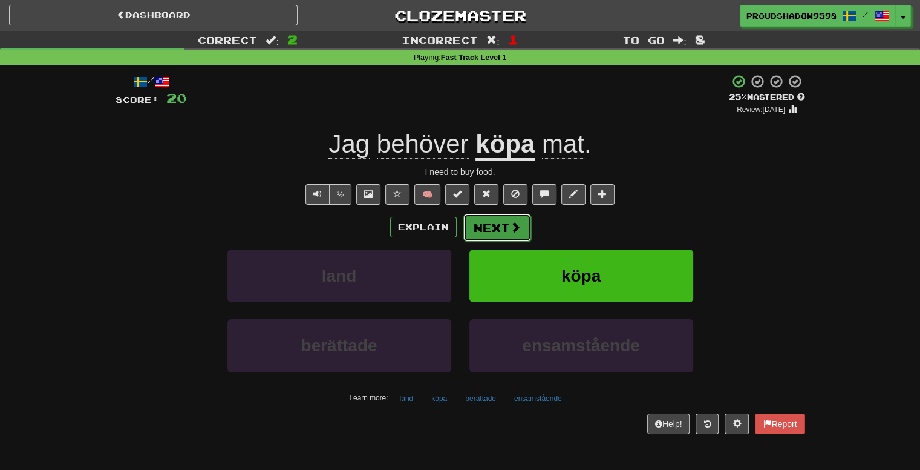
click at [523, 225] on button "Next" at bounding box center [498, 228] width 68 height 28
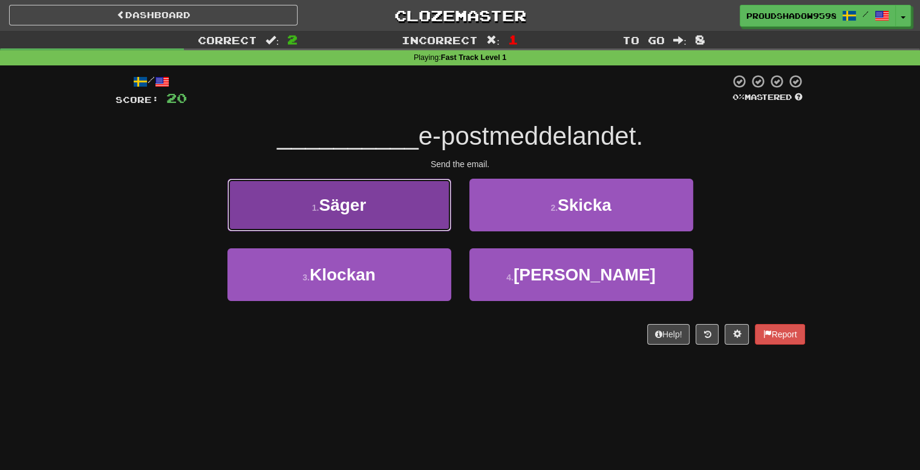
click at [435, 217] on button "1 . Säger" at bounding box center [340, 205] width 224 height 53
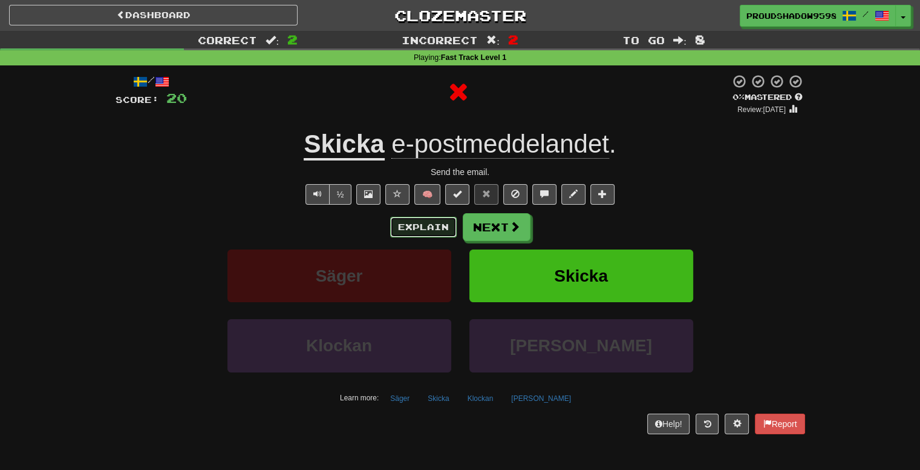
click at [442, 223] on button "Explain" at bounding box center [423, 227] width 67 height 21
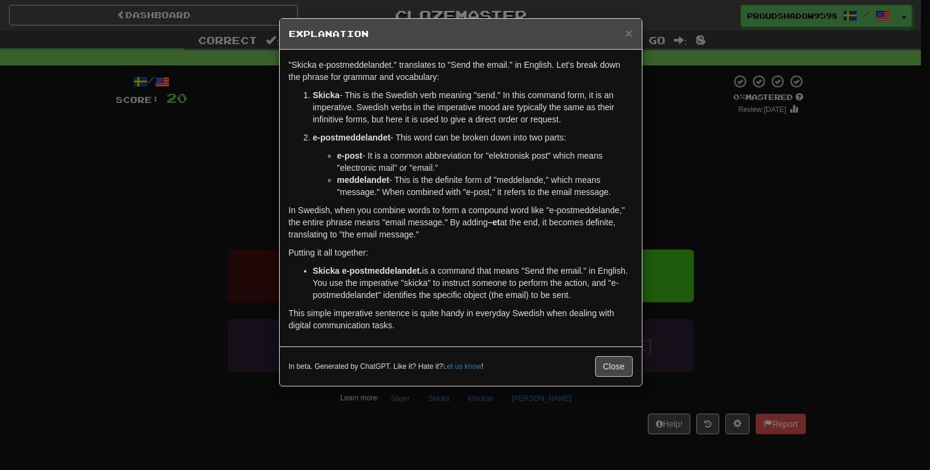
click at [710, 220] on div "× Explanation "Skicka e-postmeddelandet." translates to "Send the email." in En…" at bounding box center [465, 235] width 930 height 470
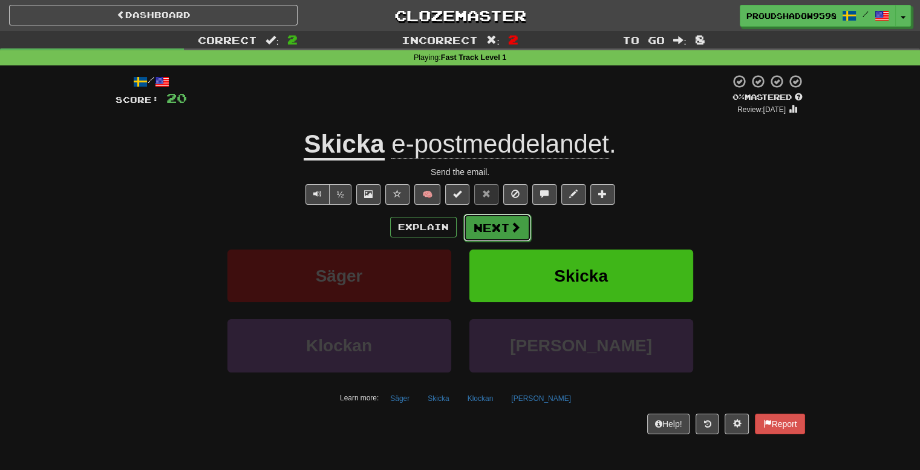
click at [488, 228] on button "Next" at bounding box center [498, 228] width 68 height 28
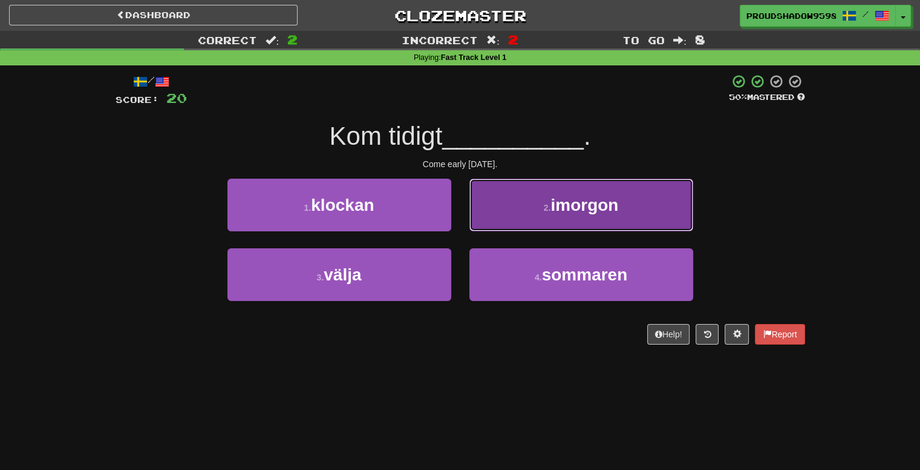
click at [486, 221] on button "2 . imorgon" at bounding box center [582, 205] width 224 height 53
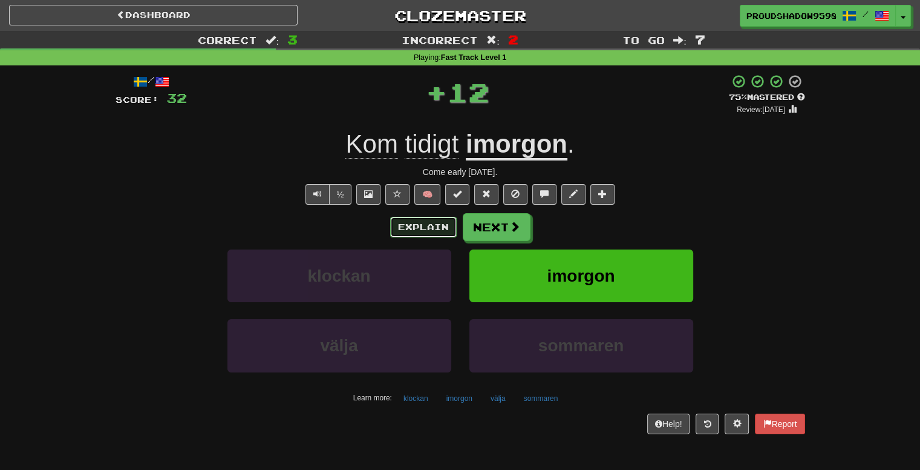
click at [425, 236] on button "Explain" at bounding box center [423, 227] width 67 height 21
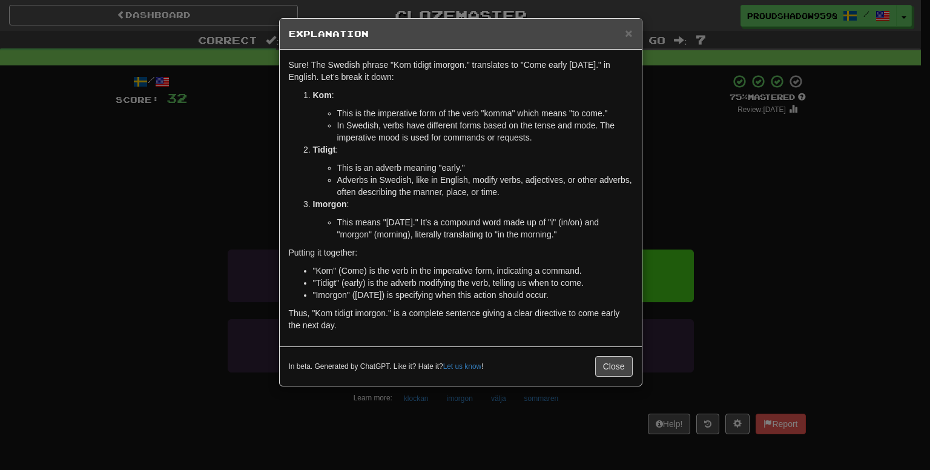
click at [678, 209] on div "× Explanation Sure! The Swedish phrase "Kom tidigt imorgon." translates to "Com…" at bounding box center [465, 235] width 930 height 470
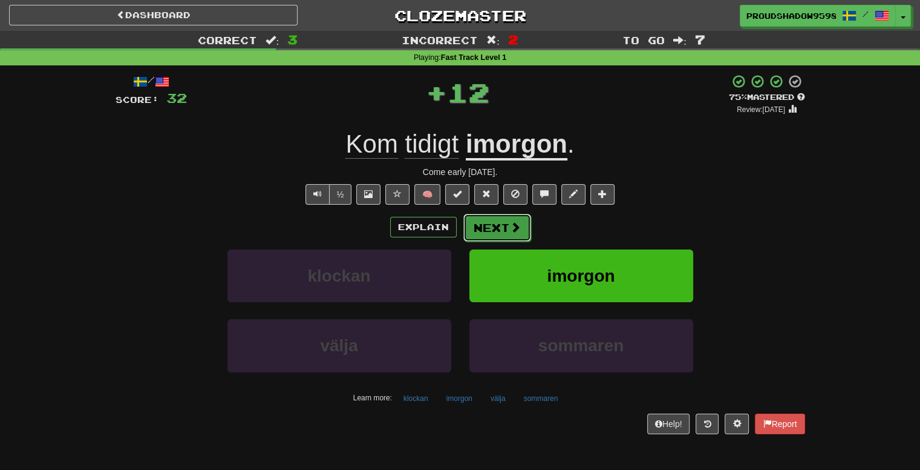
click at [480, 235] on button "Next" at bounding box center [498, 228] width 68 height 28
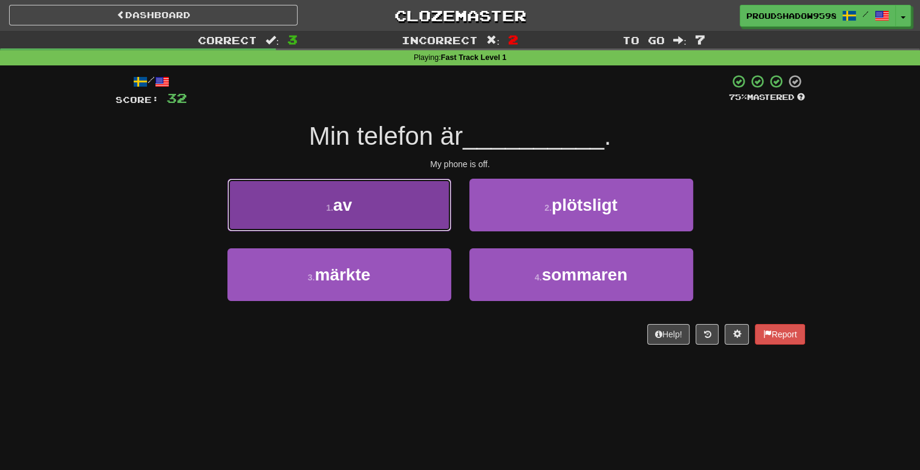
click at [428, 225] on button "1 . av" at bounding box center [340, 205] width 224 height 53
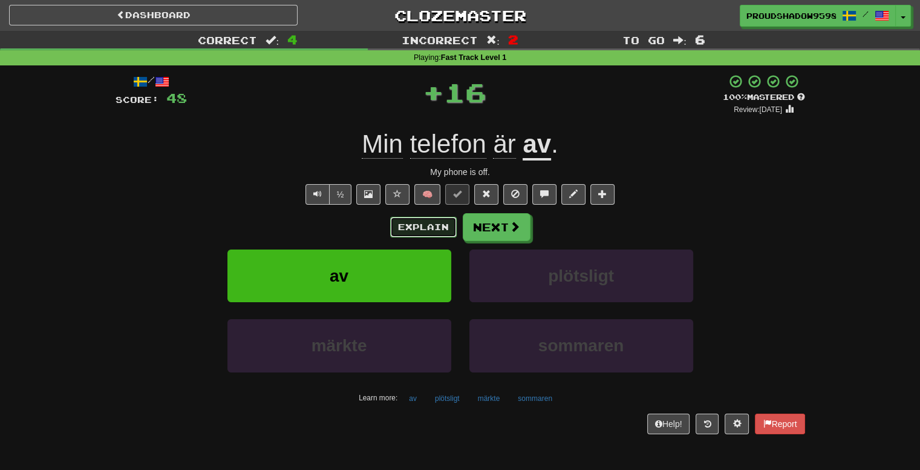
click at [430, 225] on button "Explain" at bounding box center [423, 227] width 67 height 21
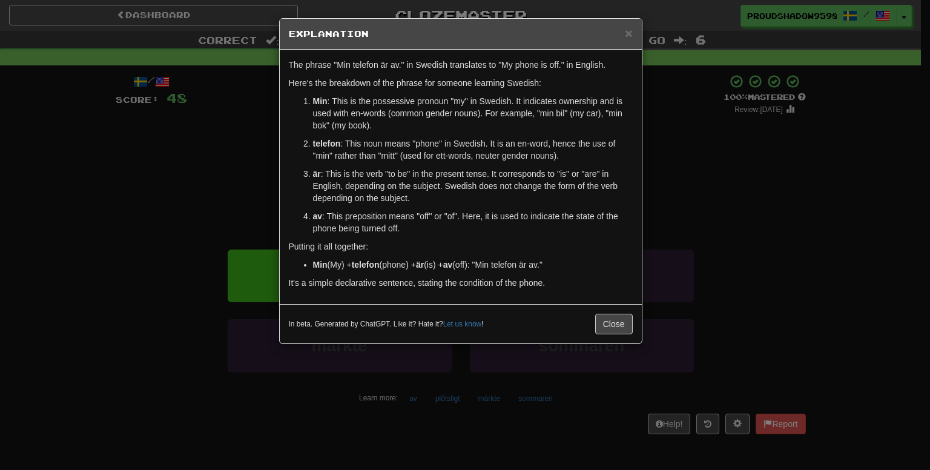
drag, startPoint x: 762, startPoint y: 204, endPoint x: 756, endPoint y: 204, distance: 6.7
click at [761, 204] on div "× Explanation The phrase "Min telefon är av." in Swedish translates to "My phon…" at bounding box center [465, 235] width 930 height 470
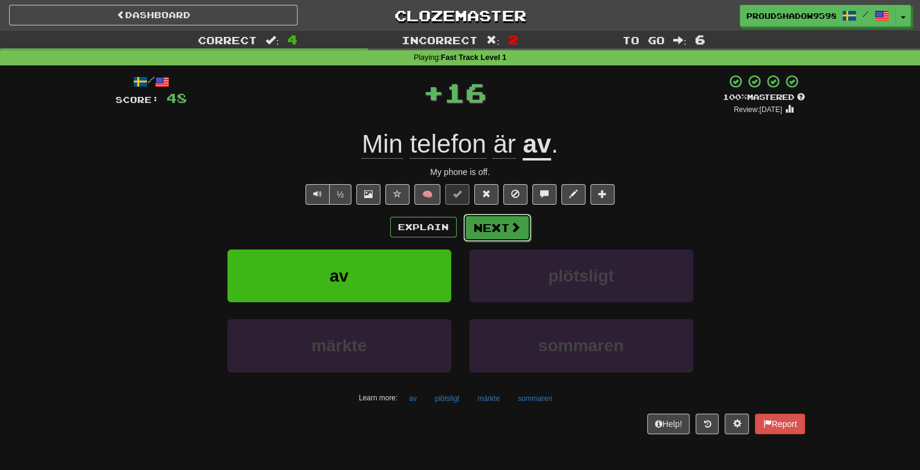
click at [502, 223] on button "Next" at bounding box center [498, 228] width 68 height 28
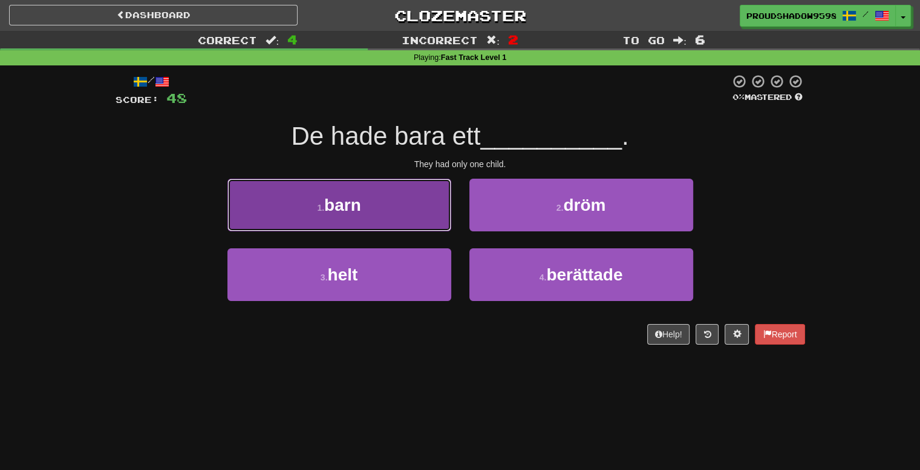
click at [424, 217] on button "1 . barn" at bounding box center [340, 205] width 224 height 53
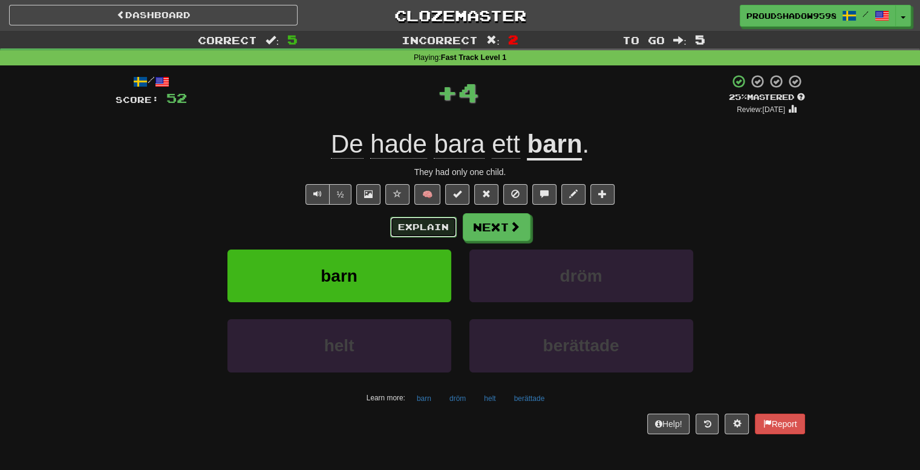
click at [439, 228] on button "Explain" at bounding box center [423, 227] width 67 height 21
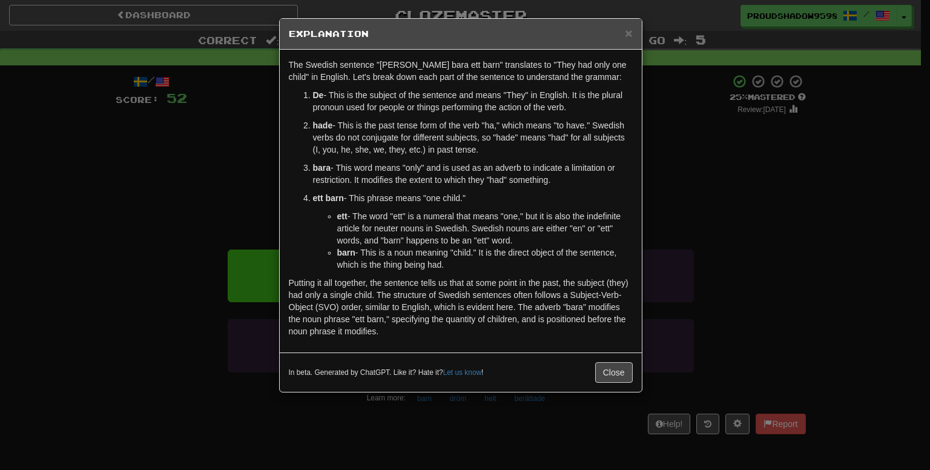
click at [657, 205] on div "× Explanation The Swedish sentence "De hade bara ett barn" translates to "They …" at bounding box center [465, 235] width 930 height 470
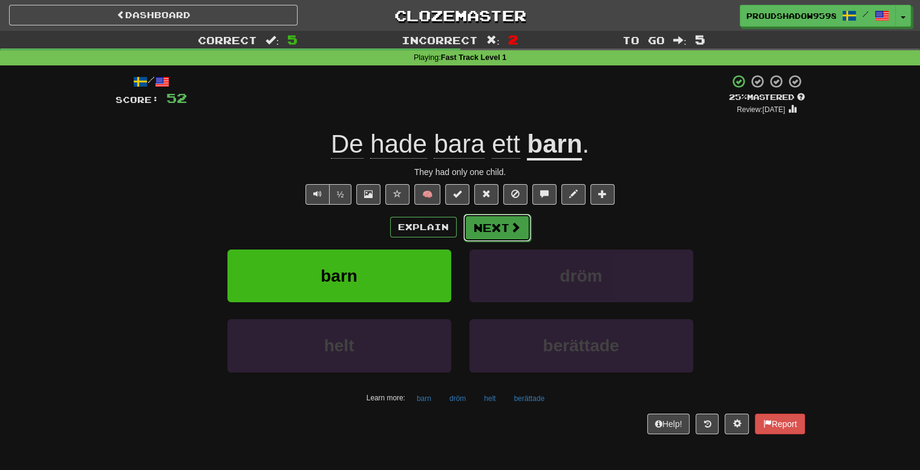
click at [522, 226] on button "Next" at bounding box center [498, 228] width 68 height 28
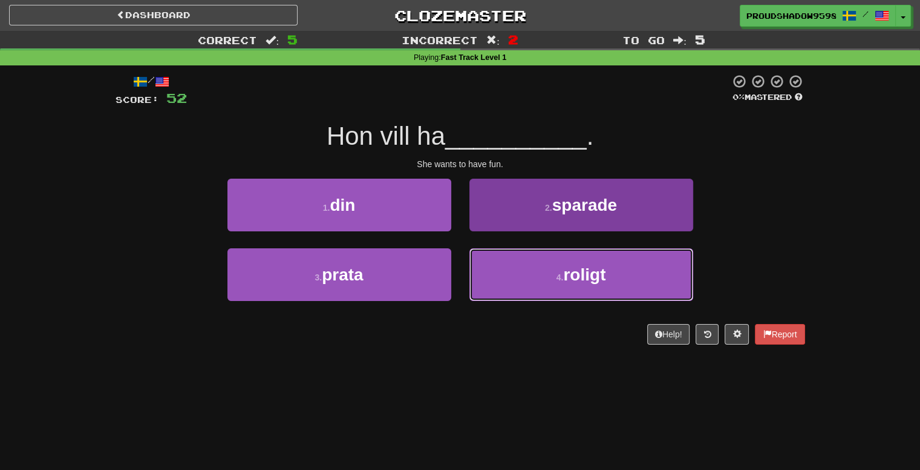
click at [524, 281] on button "4 . roligt" at bounding box center [582, 274] width 224 height 53
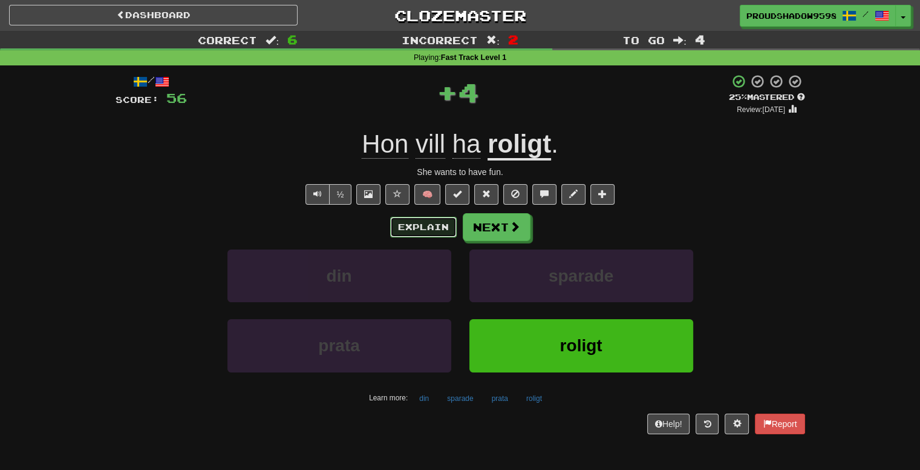
click at [431, 217] on button "Explain" at bounding box center [423, 227] width 67 height 21
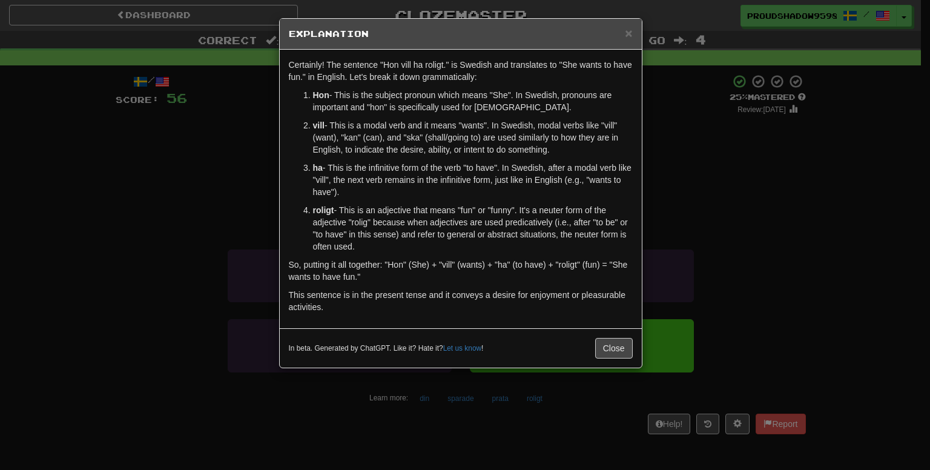
click at [686, 197] on div "× Explanation Certainly! The sentence "Hon vill ha roligt." is Swedish and tran…" at bounding box center [465, 235] width 930 height 470
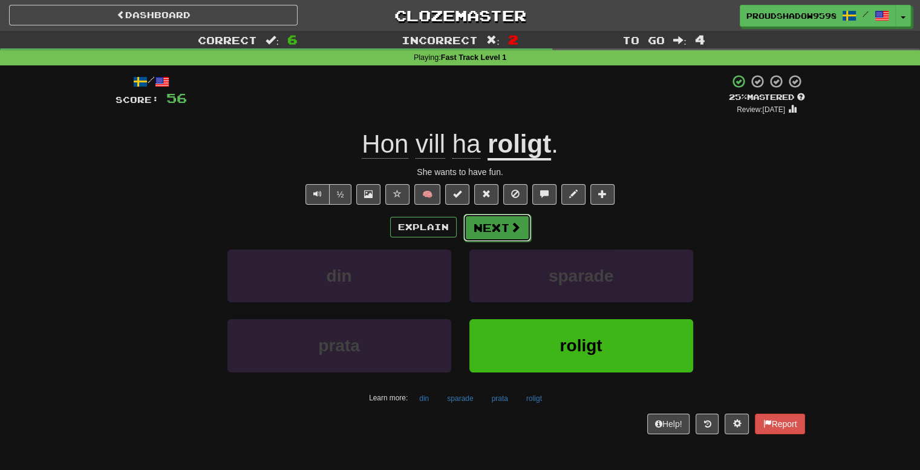
click at [499, 225] on button "Next" at bounding box center [498, 228] width 68 height 28
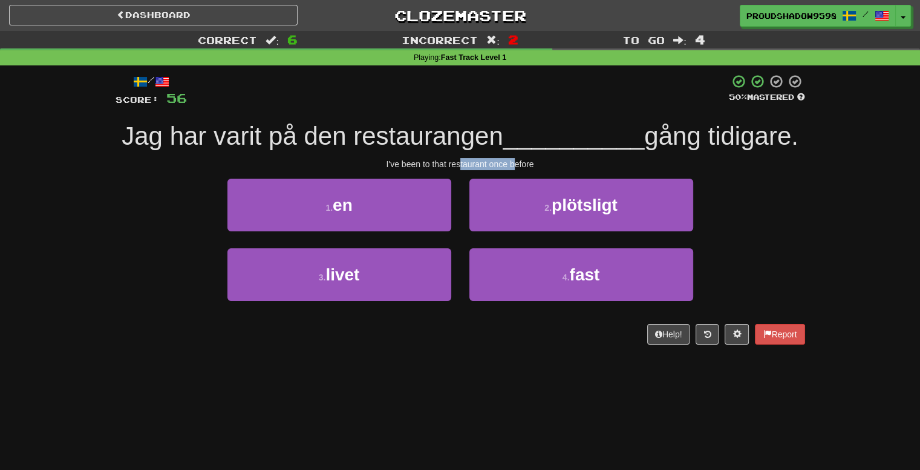
drag, startPoint x: 461, startPoint y: 197, endPoint x: 514, endPoint y: 196, distance: 53.3
click at [514, 170] on div "I've been to that restaurant once before" at bounding box center [461, 164] width 690 height 12
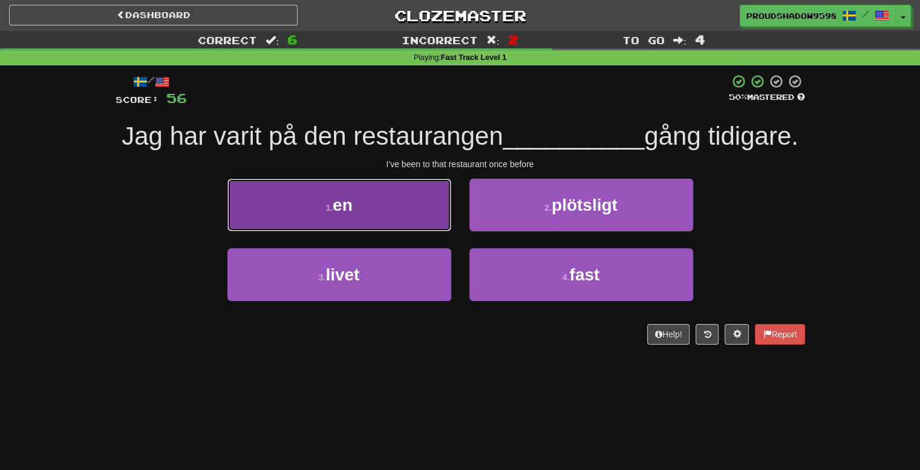
click at [411, 231] on button "1 . en" at bounding box center [340, 205] width 224 height 53
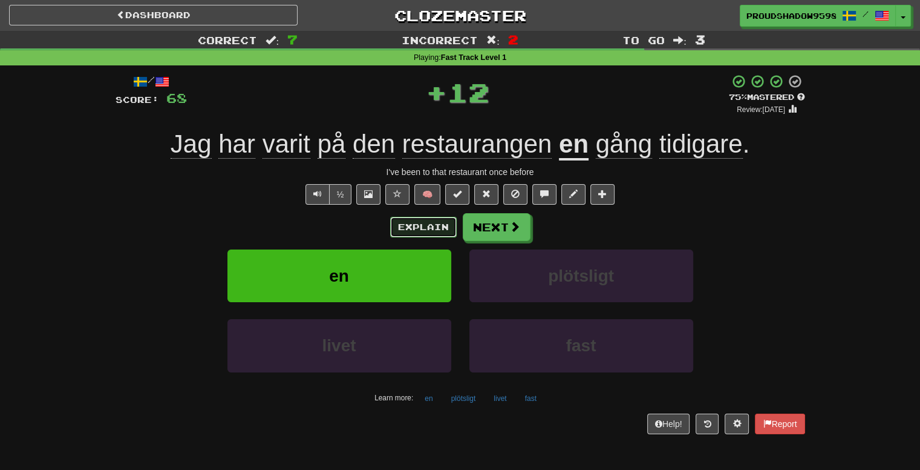
click at [444, 229] on button "Explain" at bounding box center [423, 227] width 67 height 21
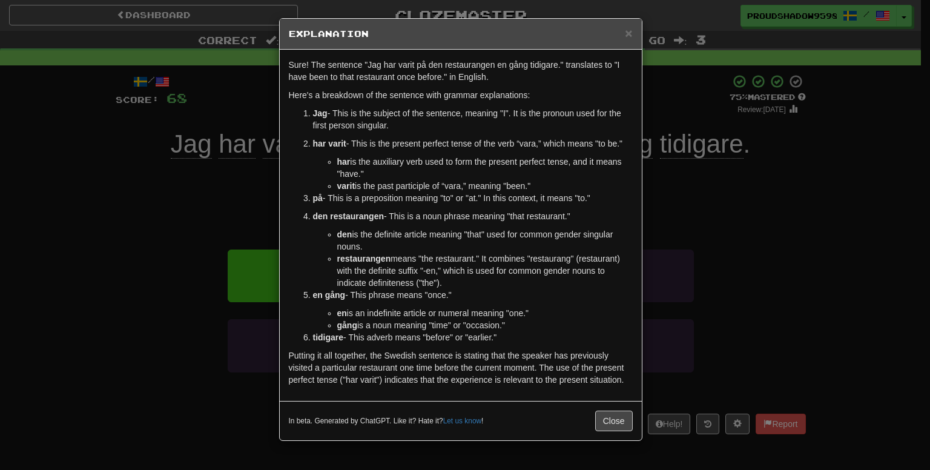
click at [673, 214] on div "× Explanation Sure! The sentence "Jag har varit på den restaurangen en gång tid…" at bounding box center [465, 235] width 930 height 470
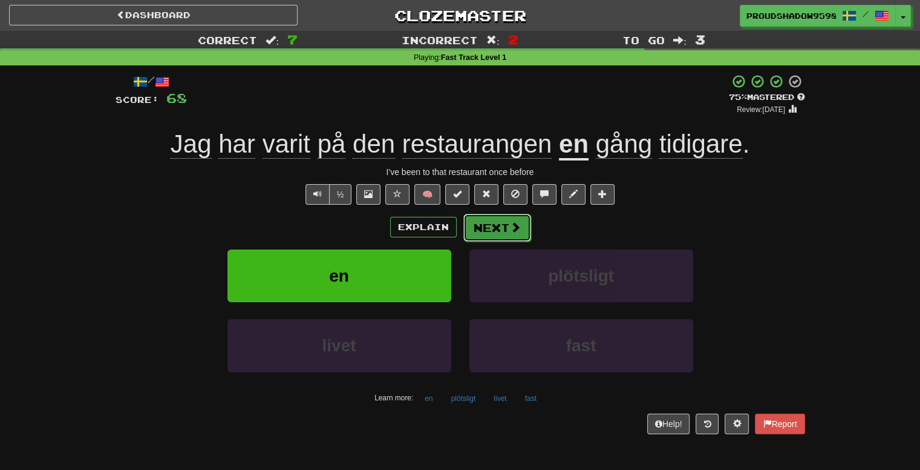
click at [523, 226] on button "Next" at bounding box center [498, 228] width 68 height 28
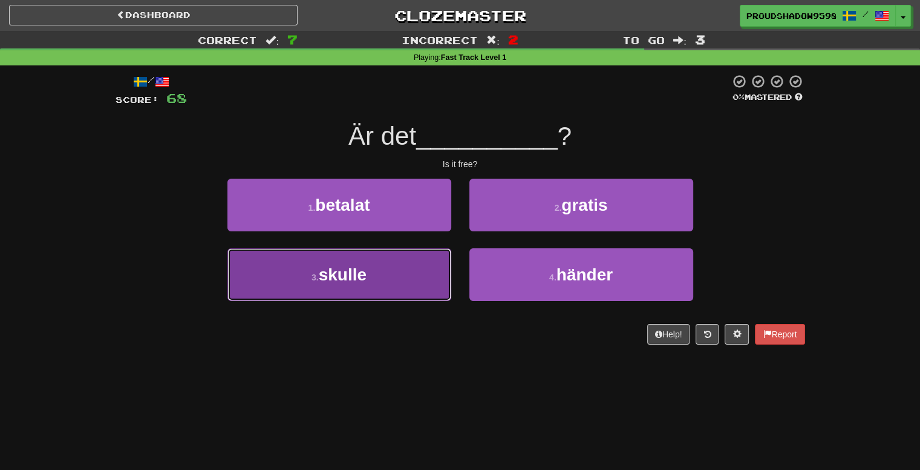
click at [433, 262] on button "3 . skulle" at bounding box center [340, 274] width 224 height 53
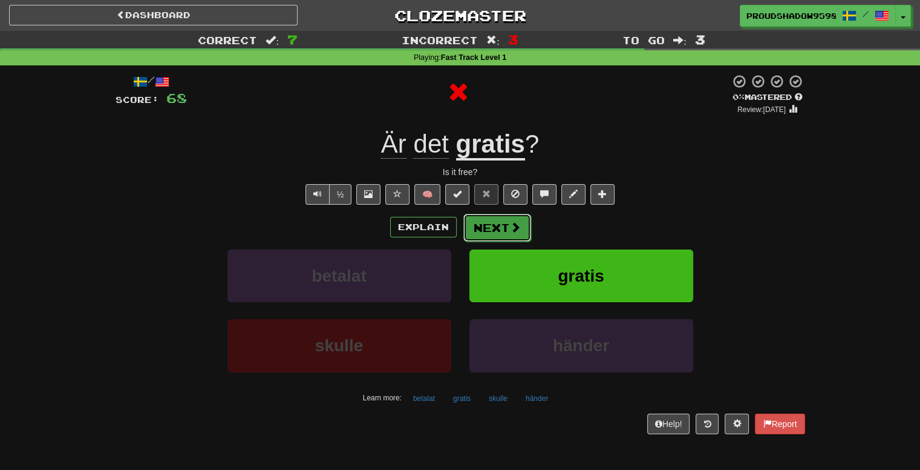
click at [494, 226] on button "Next" at bounding box center [498, 228] width 68 height 28
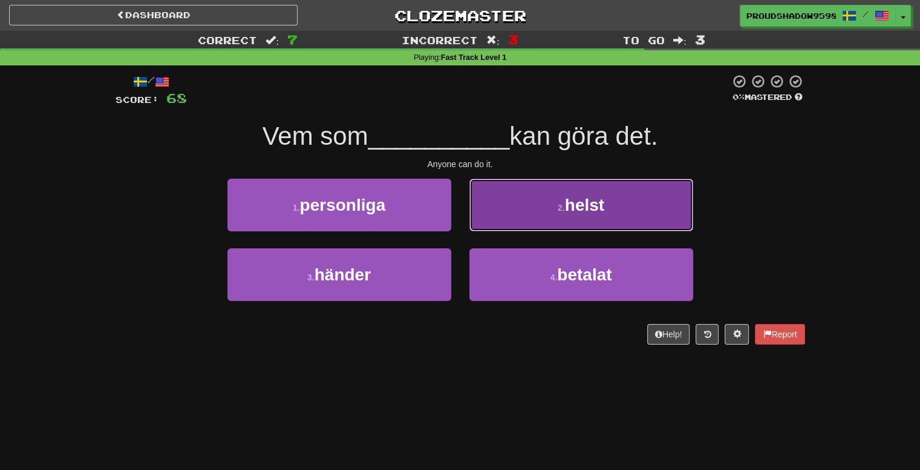
click at [495, 224] on button "2 . helst" at bounding box center [582, 205] width 224 height 53
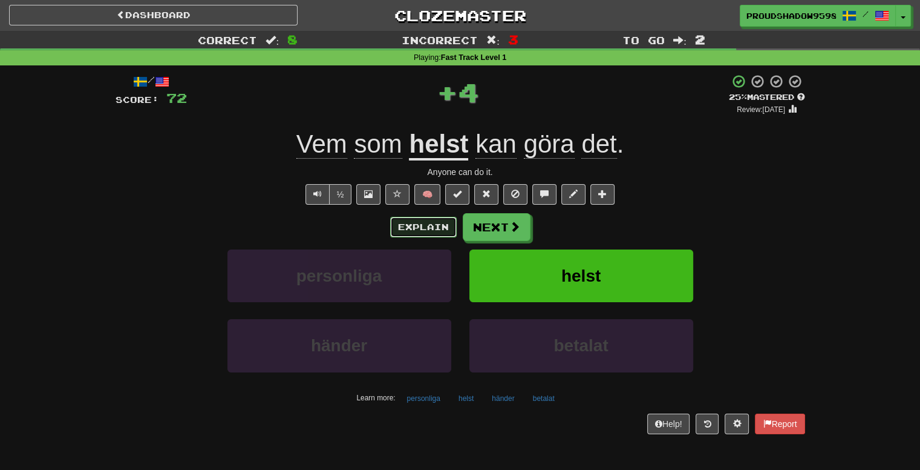
click at [428, 228] on button "Explain" at bounding box center [423, 227] width 67 height 21
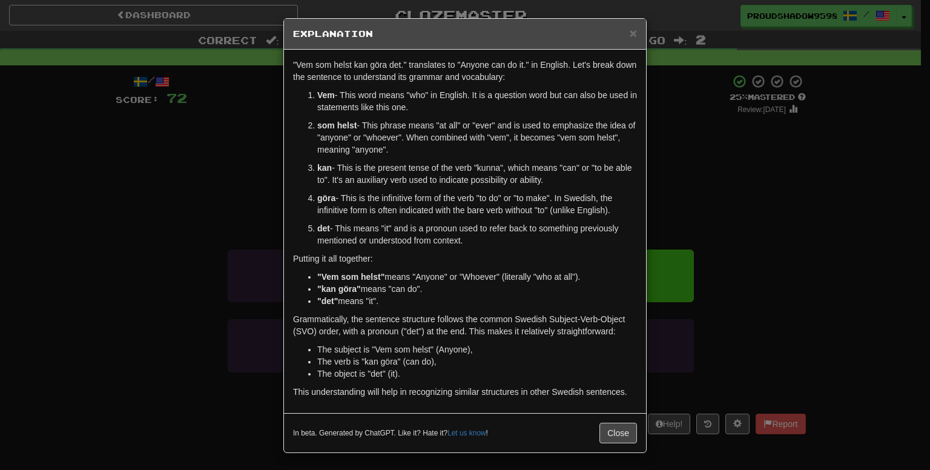
click at [666, 184] on div "× Explanation "Vem som helst kan göra det." translates to "Anyone can do it." i…" at bounding box center [465, 235] width 930 height 470
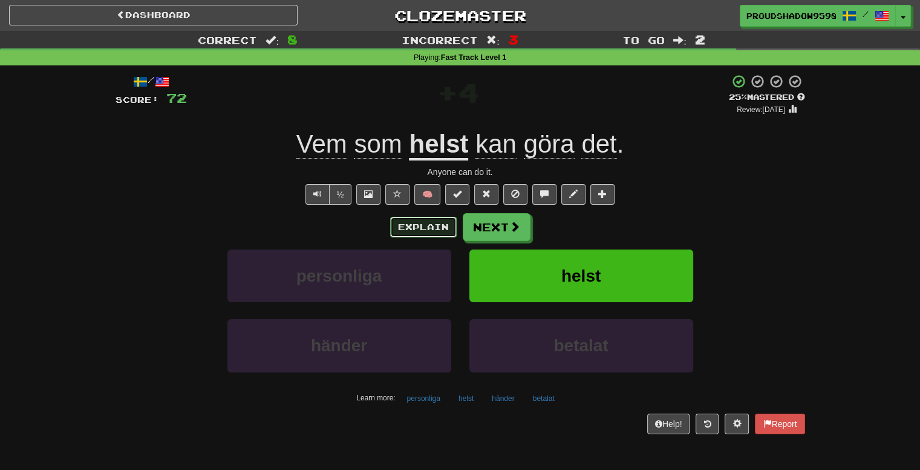
click at [421, 218] on button "Explain" at bounding box center [423, 227] width 67 height 21
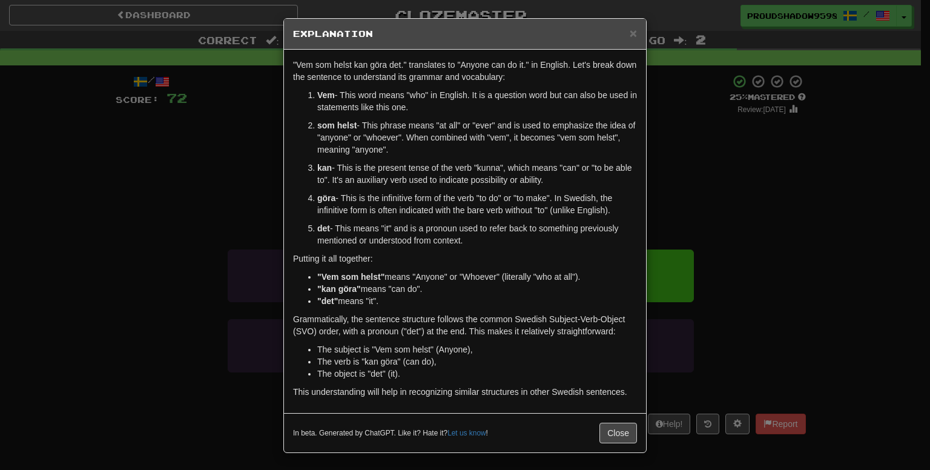
click at [863, 185] on div "× Explanation "Vem som helst kan göra det." translates to "Anyone can do it." i…" at bounding box center [465, 235] width 930 height 470
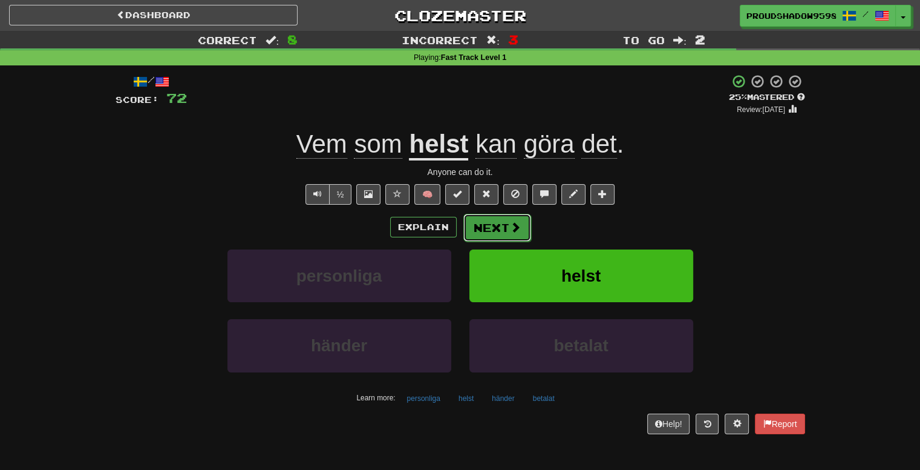
click at [479, 226] on button "Next" at bounding box center [498, 228] width 68 height 28
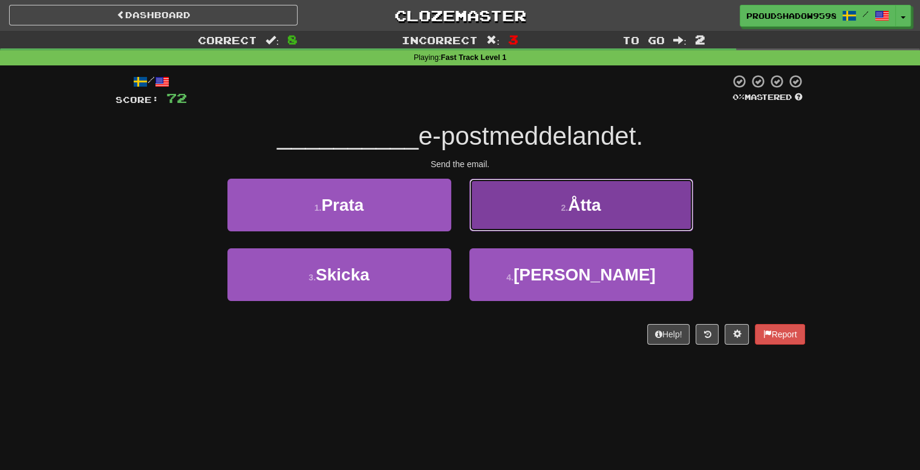
click at [523, 216] on button "2 . Åtta" at bounding box center [582, 205] width 224 height 53
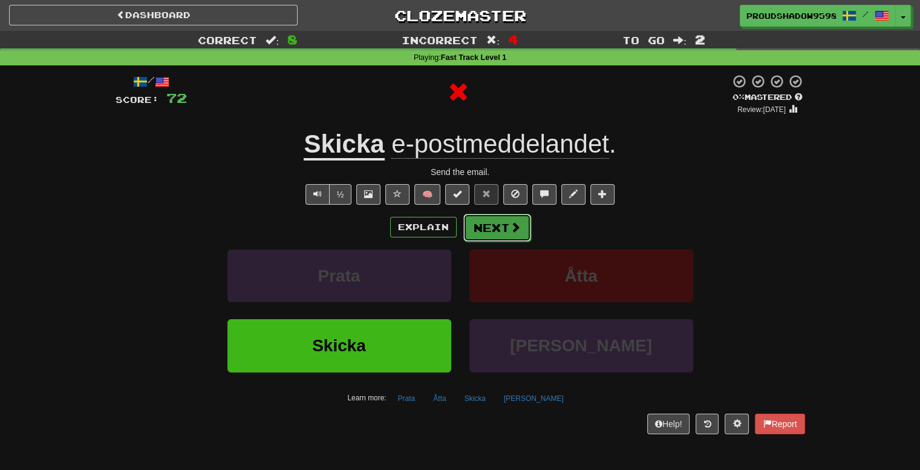
click at [478, 226] on button "Next" at bounding box center [498, 228] width 68 height 28
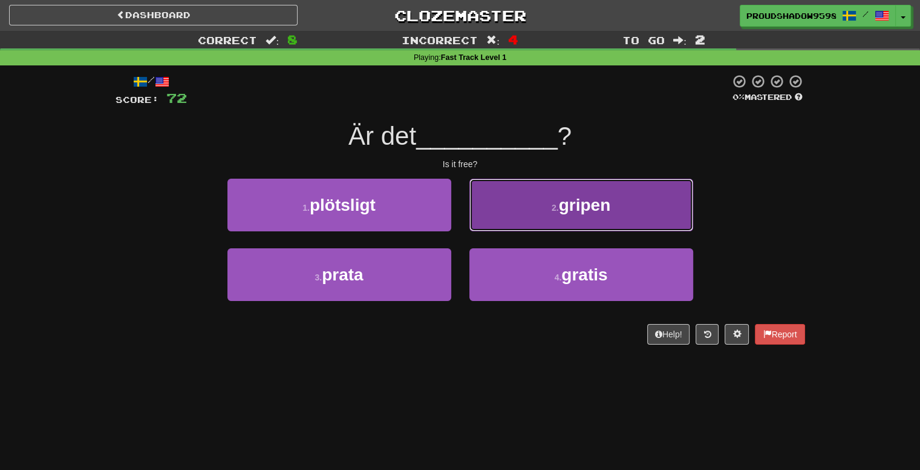
click at [477, 226] on button "2 . gripen" at bounding box center [582, 205] width 224 height 53
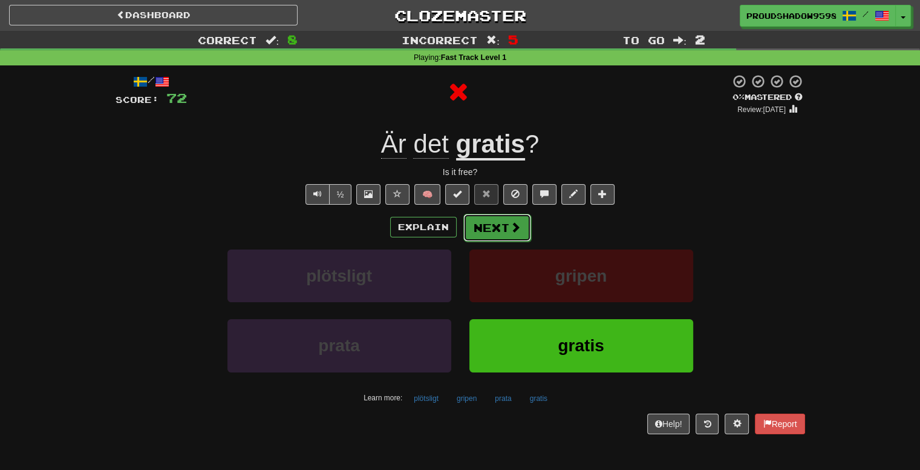
click at [480, 228] on button "Next" at bounding box center [498, 228] width 68 height 28
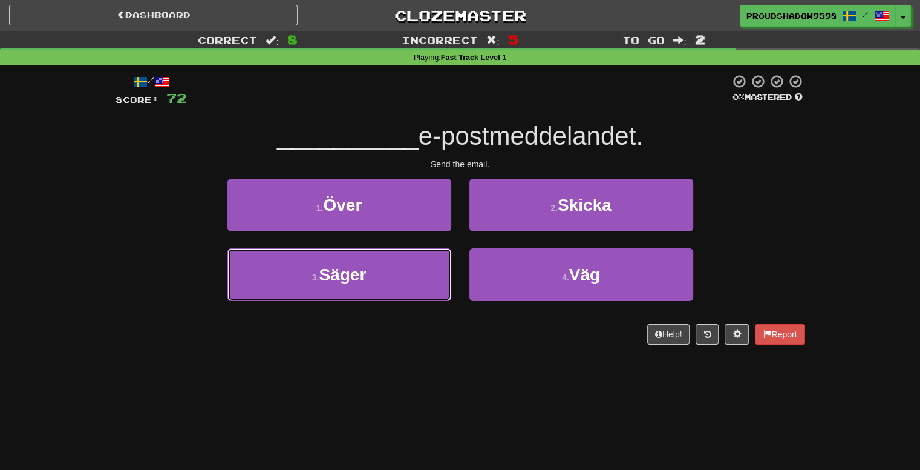
drag, startPoint x: 428, startPoint y: 255, endPoint x: 494, endPoint y: 231, distance: 69.5
click at [494, 231] on div "1 . Över 2 . Skicka 3 . Säger 4 . Väg" at bounding box center [461, 249] width 708 height 140
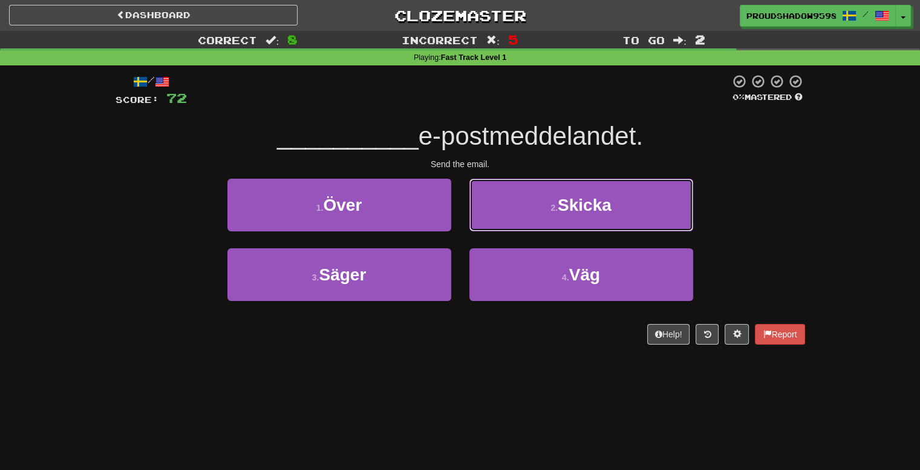
click at [551, 210] on small "2 ." at bounding box center [554, 208] width 7 height 10
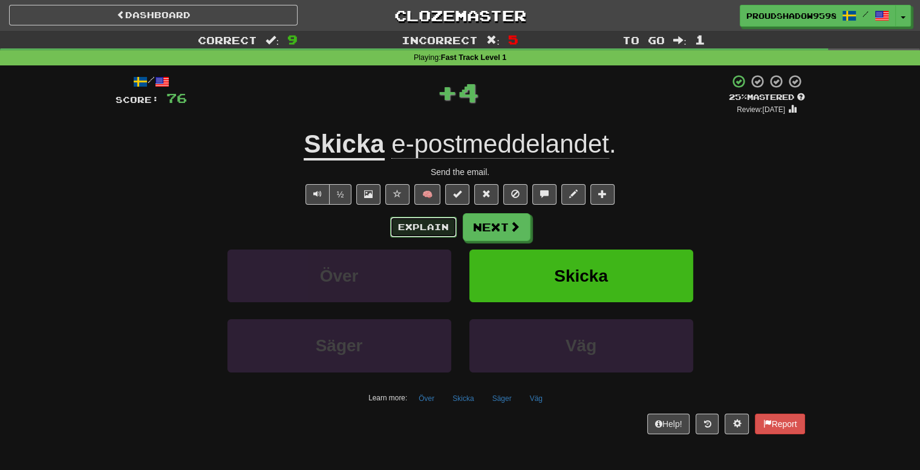
click at [422, 231] on button "Explain" at bounding box center [423, 227] width 67 height 21
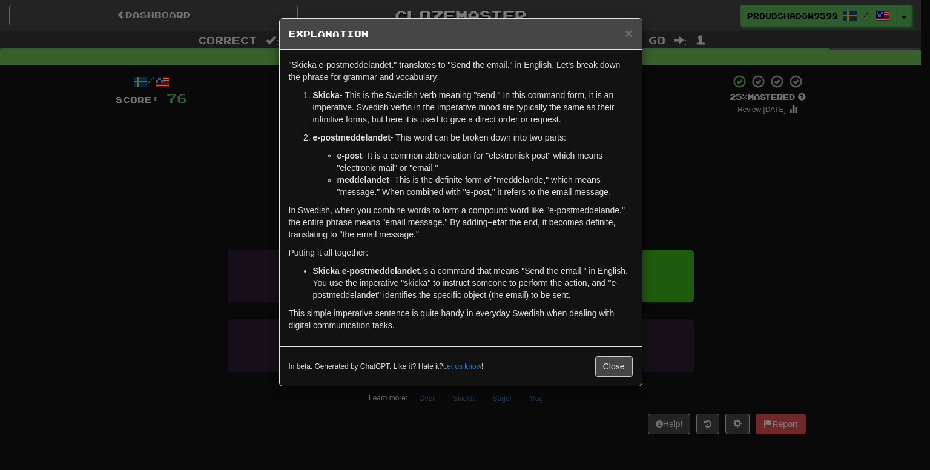
click at [664, 215] on div "× Explanation "Skicka e-postmeddelandet." translates to "Send the email." in En…" at bounding box center [465, 235] width 930 height 470
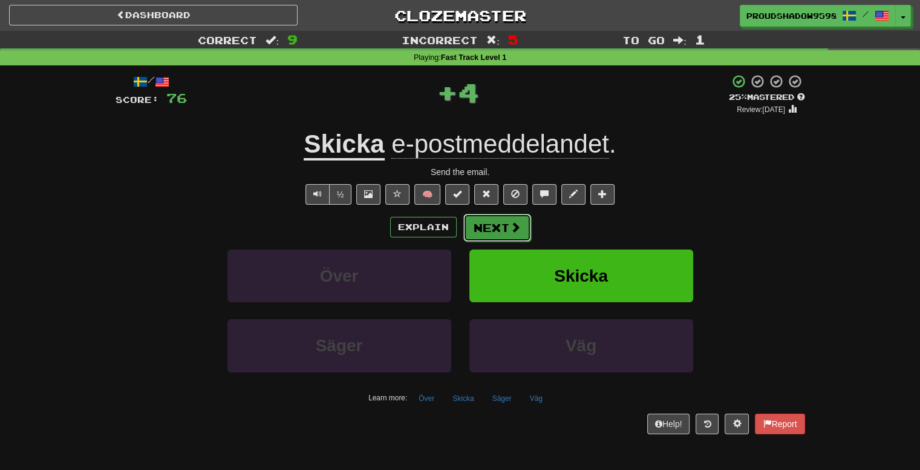
click at [485, 223] on button "Next" at bounding box center [498, 228] width 68 height 28
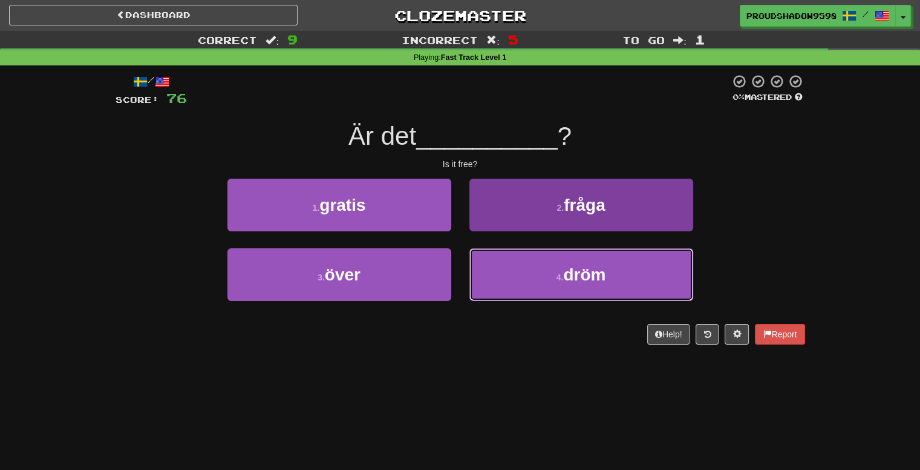
click at [529, 267] on button "4 . dröm" at bounding box center [582, 274] width 224 height 53
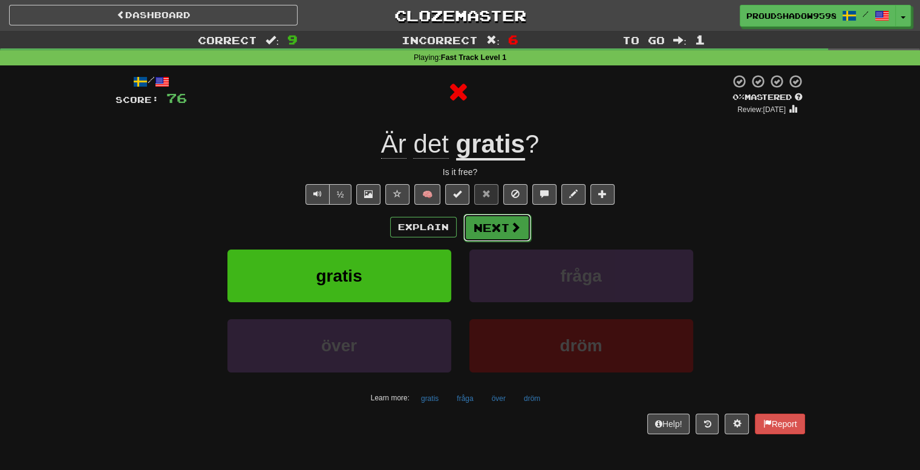
click at [483, 214] on button "Next" at bounding box center [498, 228] width 68 height 28
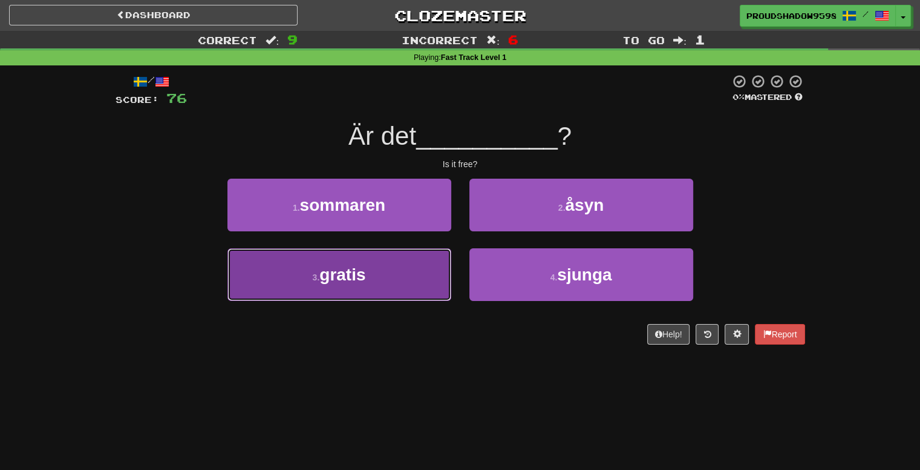
click at [394, 261] on button "3 . gratis" at bounding box center [340, 274] width 224 height 53
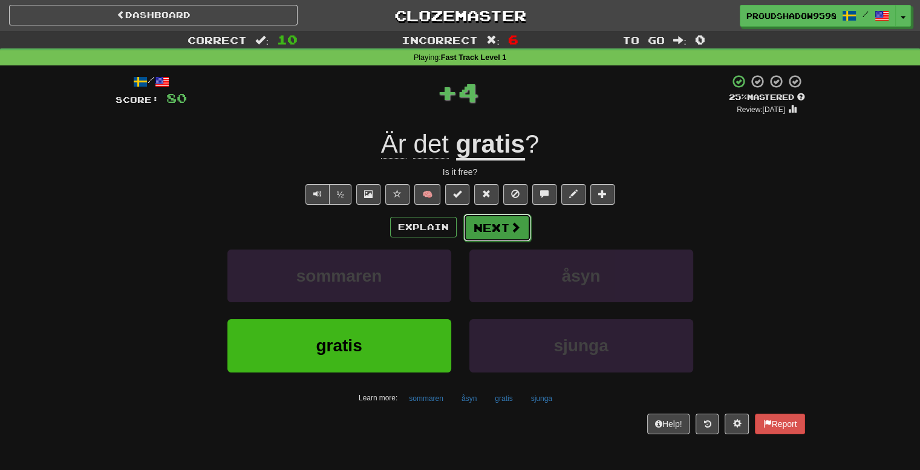
click at [500, 222] on button "Next" at bounding box center [498, 228] width 68 height 28
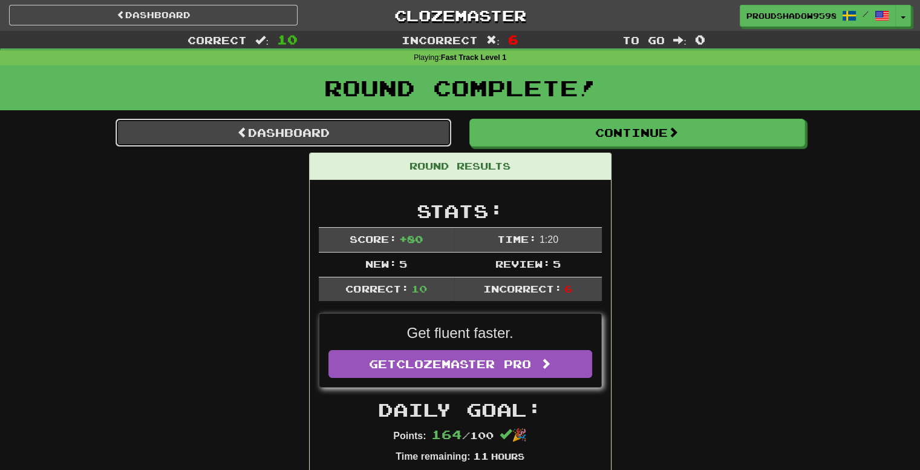
click at [404, 124] on link "Dashboard" at bounding box center [284, 133] width 336 height 28
